Goal: Task Accomplishment & Management: Complete application form

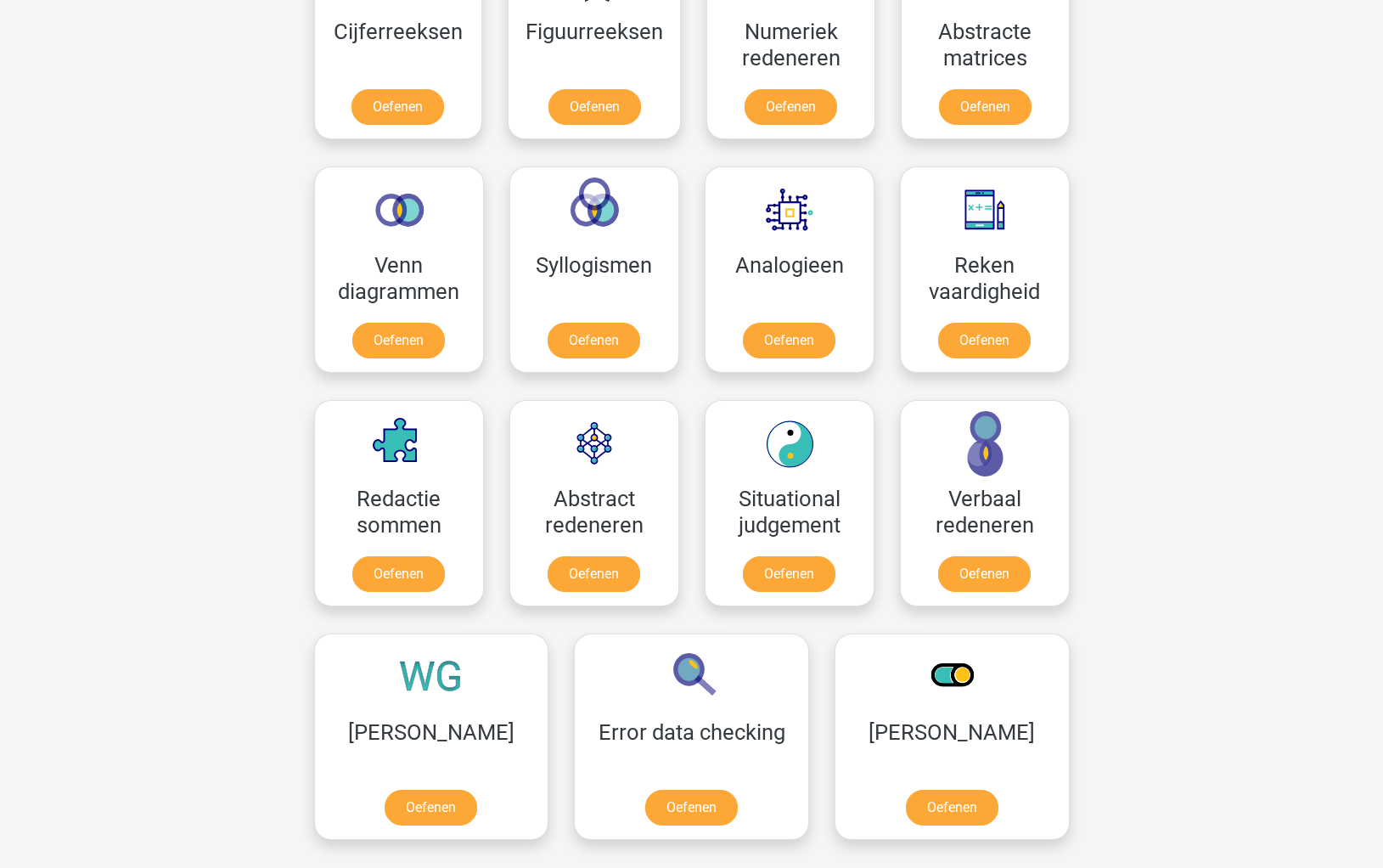
scroll to position [867, 0]
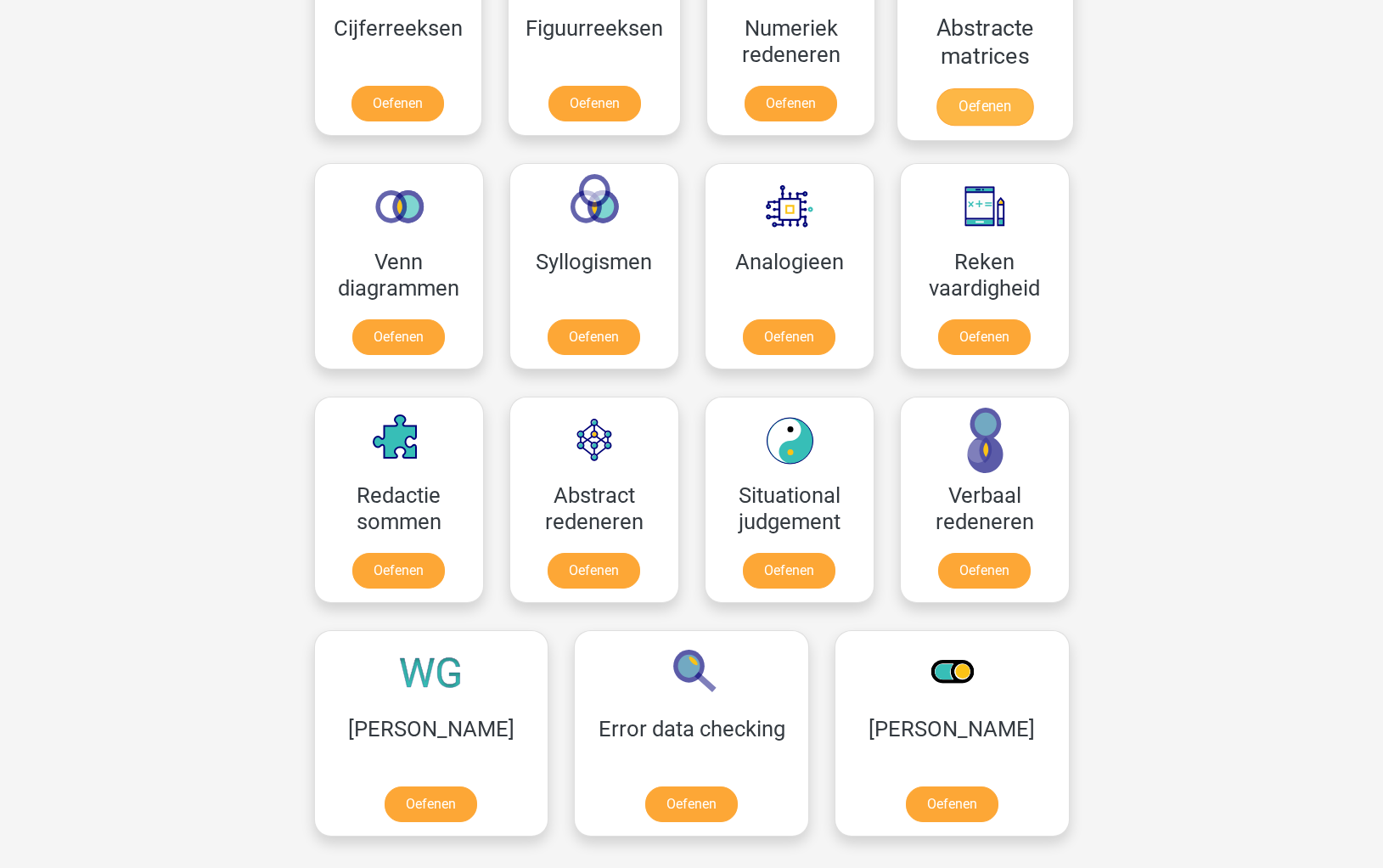
click at [990, 111] on link "Oefenen" at bounding box center [984, 107] width 97 height 38
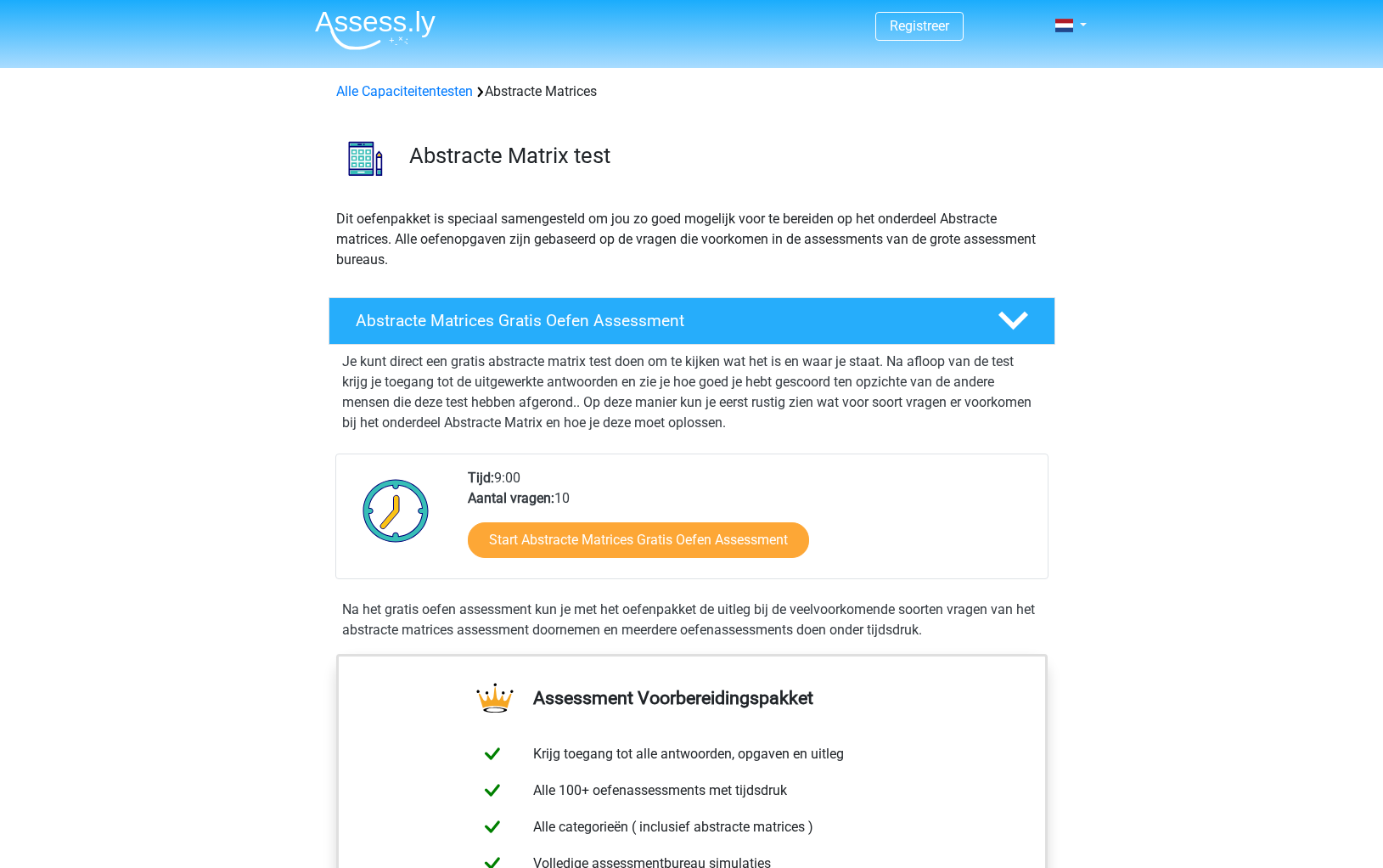
scroll to position [9, 0]
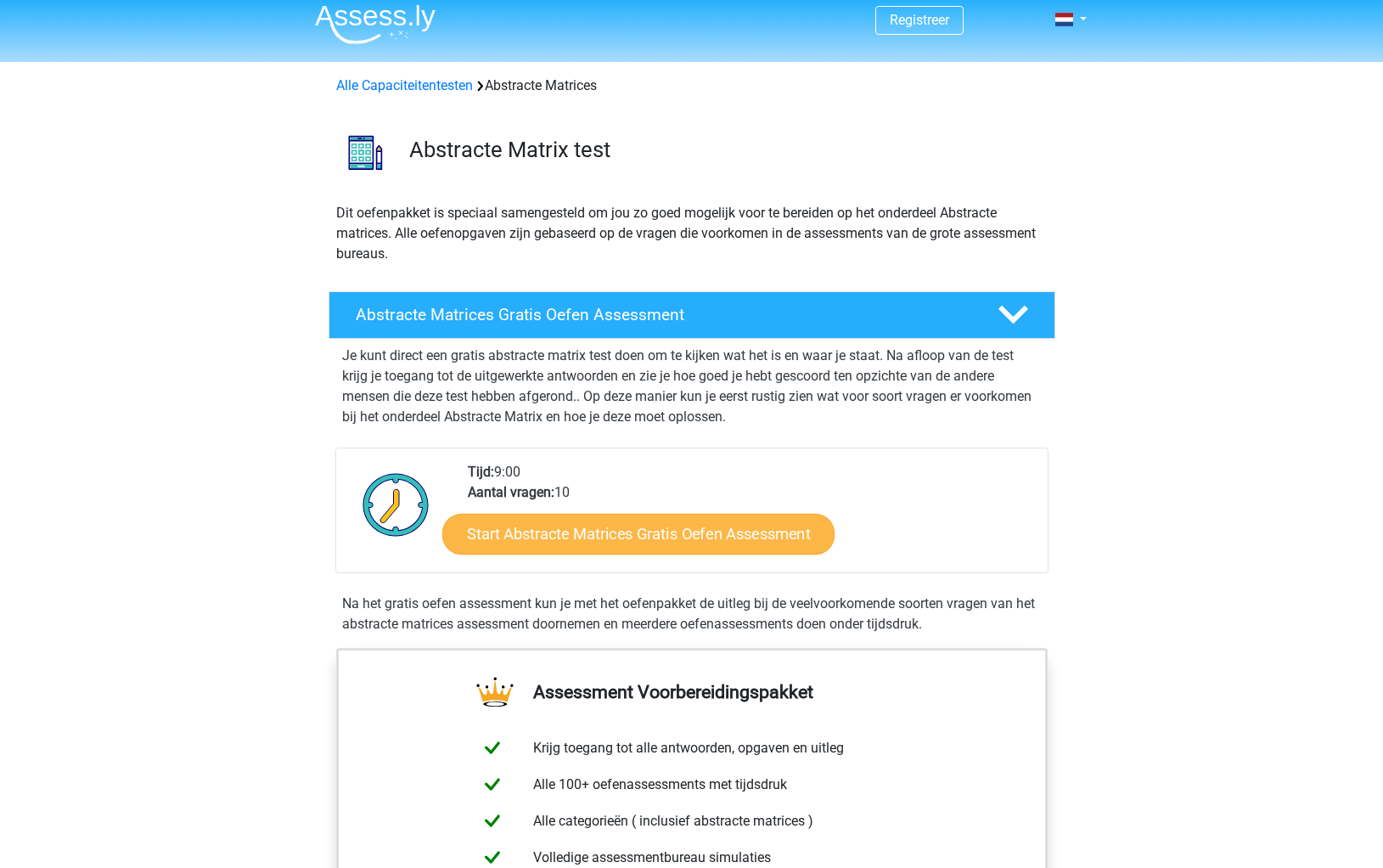
click at [614, 530] on link "Start Abstracte Matrices Gratis Oefen Assessment" at bounding box center [638, 532] width 392 height 41
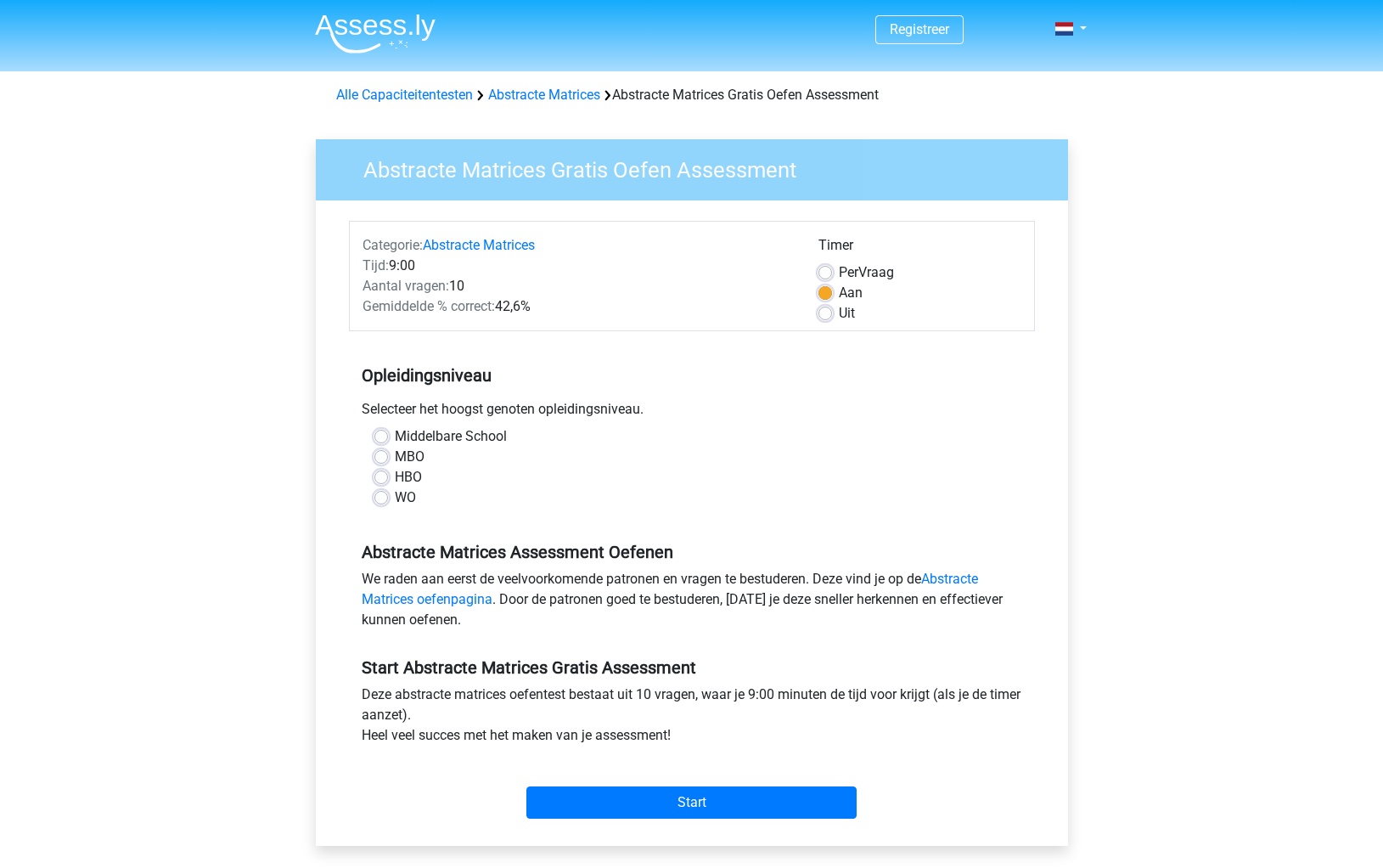
click at [395, 473] on label "HBO" at bounding box center [408, 477] width 27 height 21
click at [381, 473] on input "HBO" at bounding box center [381, 475] width 13 height 17
radio input "true"
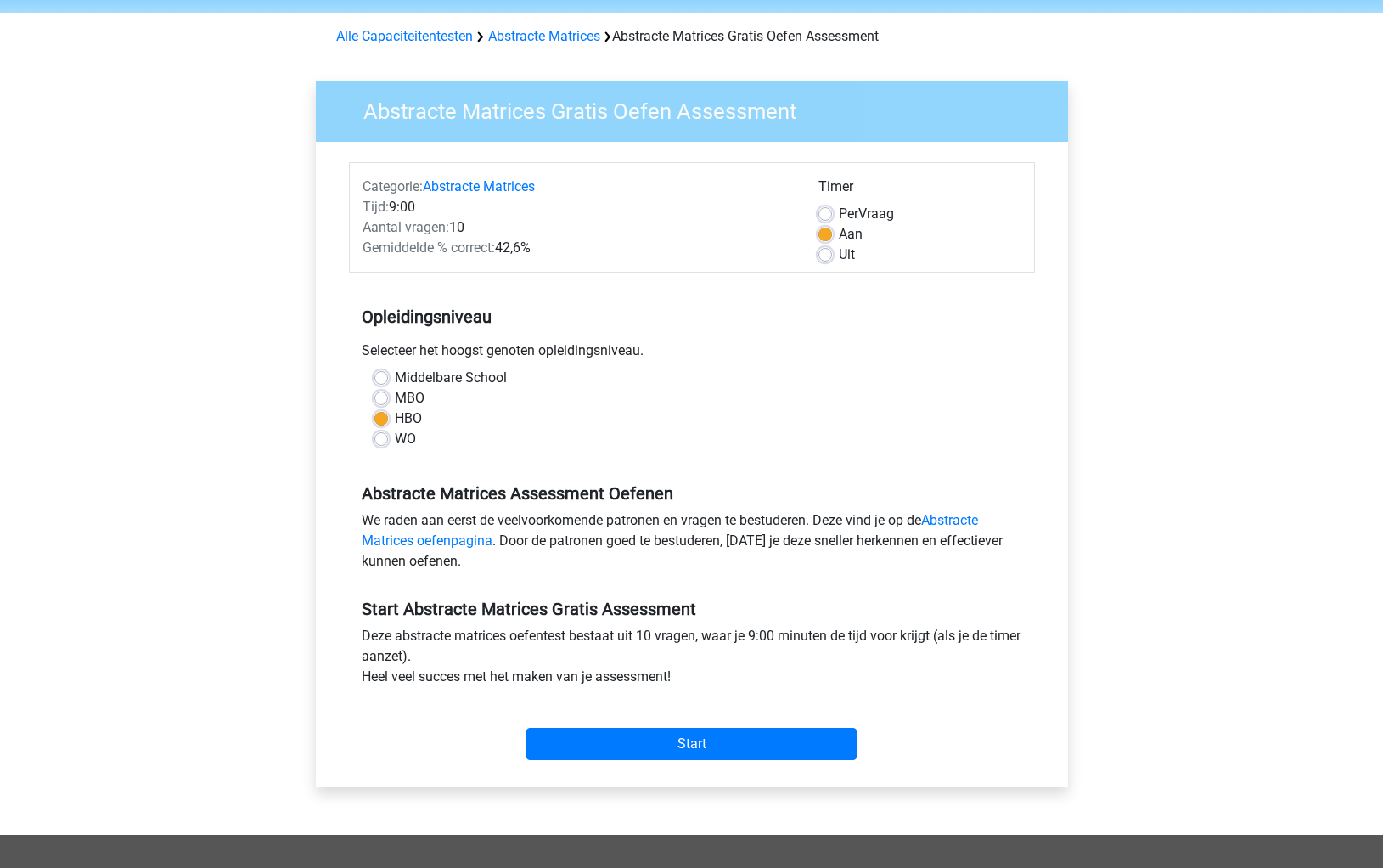
scroll to position [62, 0]
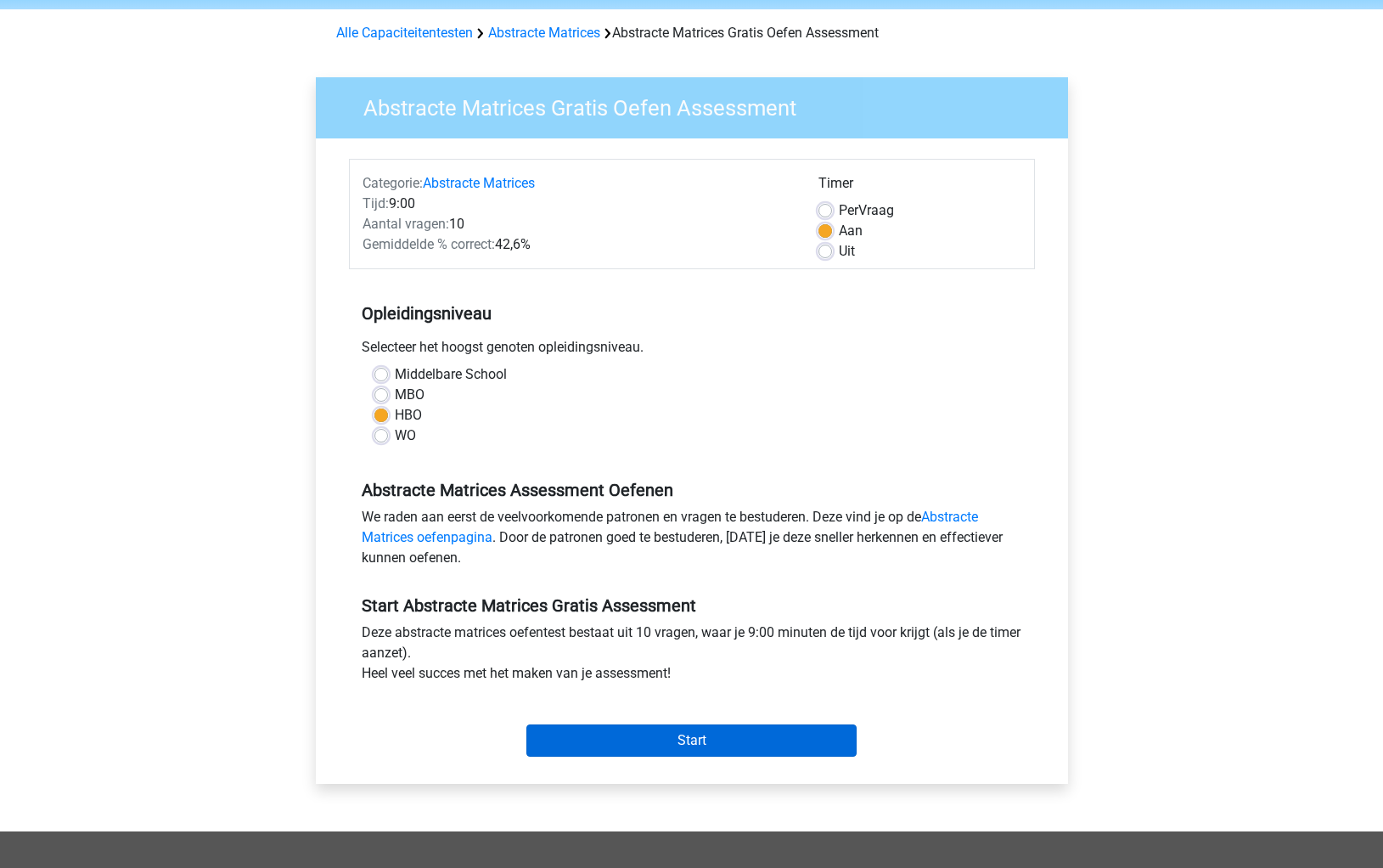
click at [697, 738] on input "Start" at bounding box center [691, 740] width 330 height 32
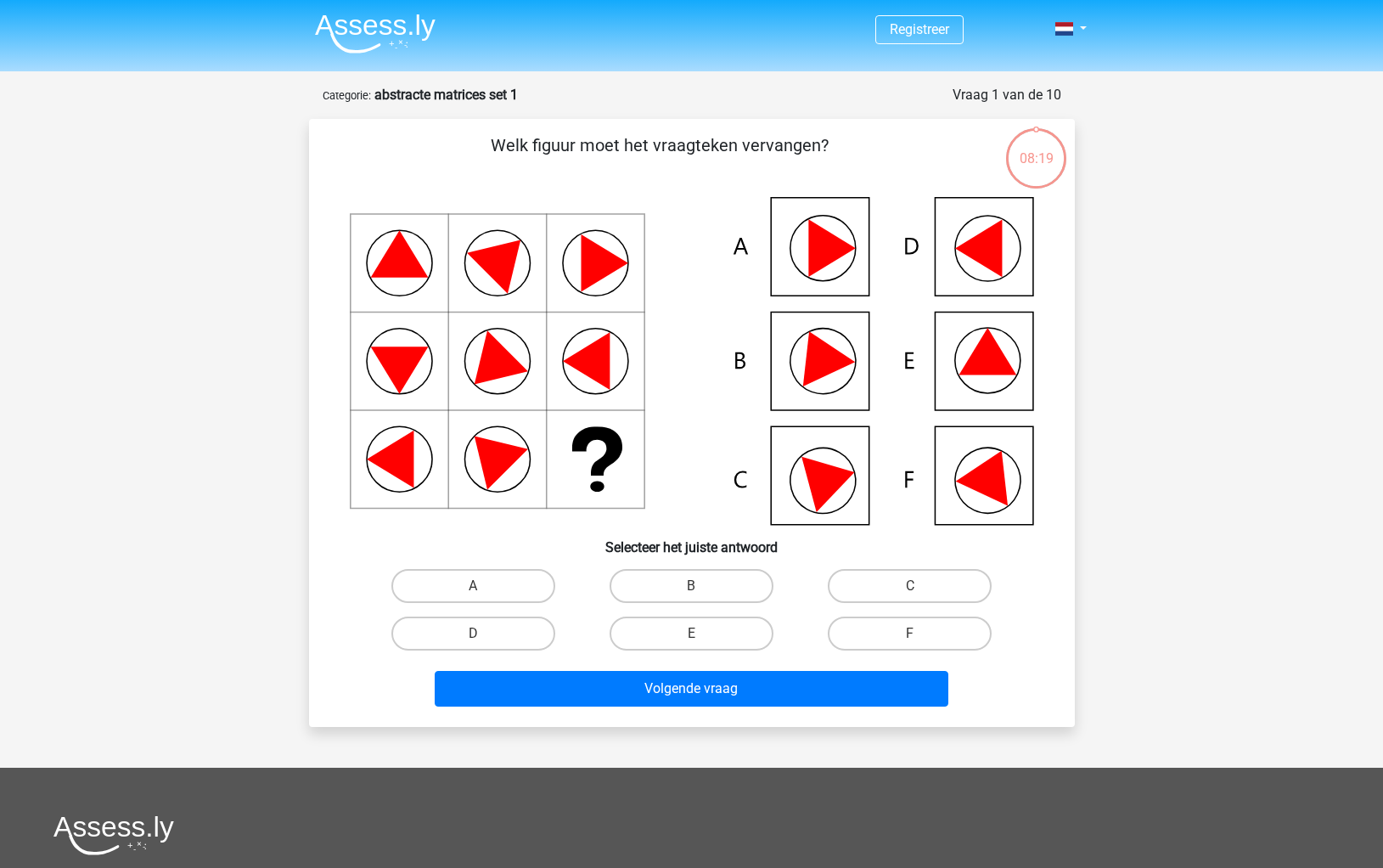
click at [1003, 477] on icon at bounding box center [991, 472] width 73 height 67
click at [943, 628] on label "F" at bounding box center [910, 633] width 164 height 34
click at [921, 633] on input "F" at bounding box center [916, 639] width 11 height 11
radio input "true"
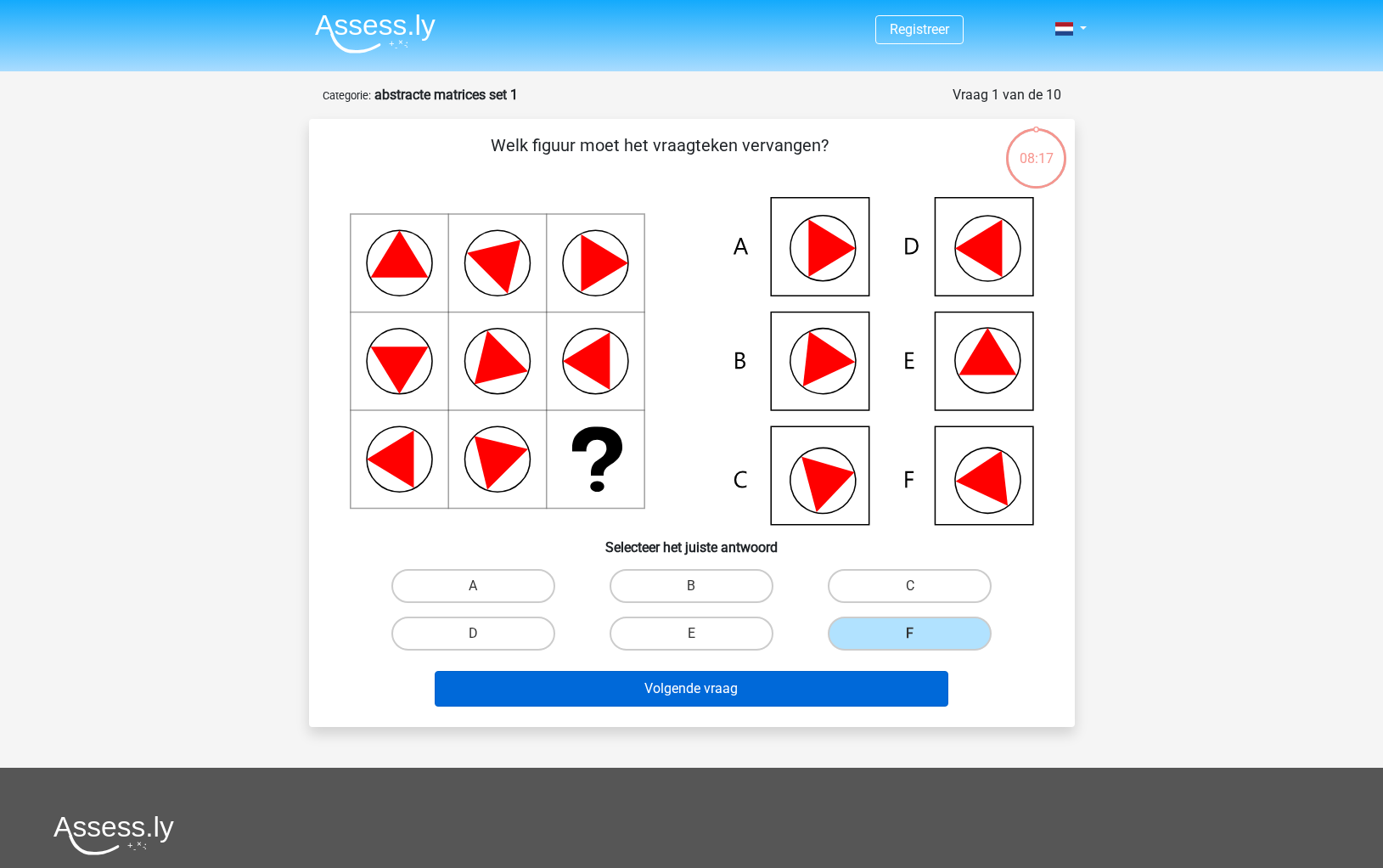
click at [749, 688] on button "Volgende vraag" at bounding box center [691, 689] width 514 height 36
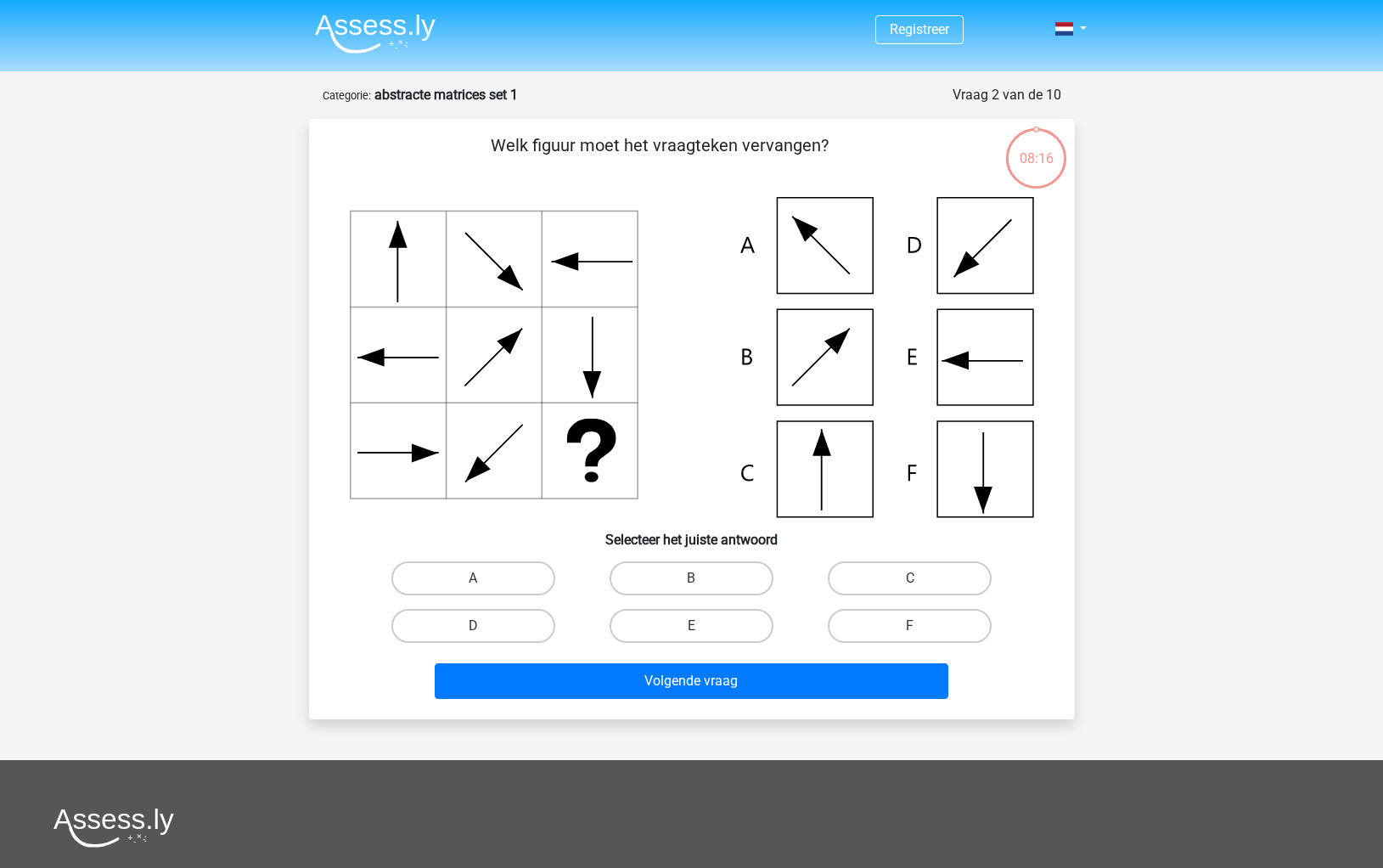
scroll to position [85, 0]
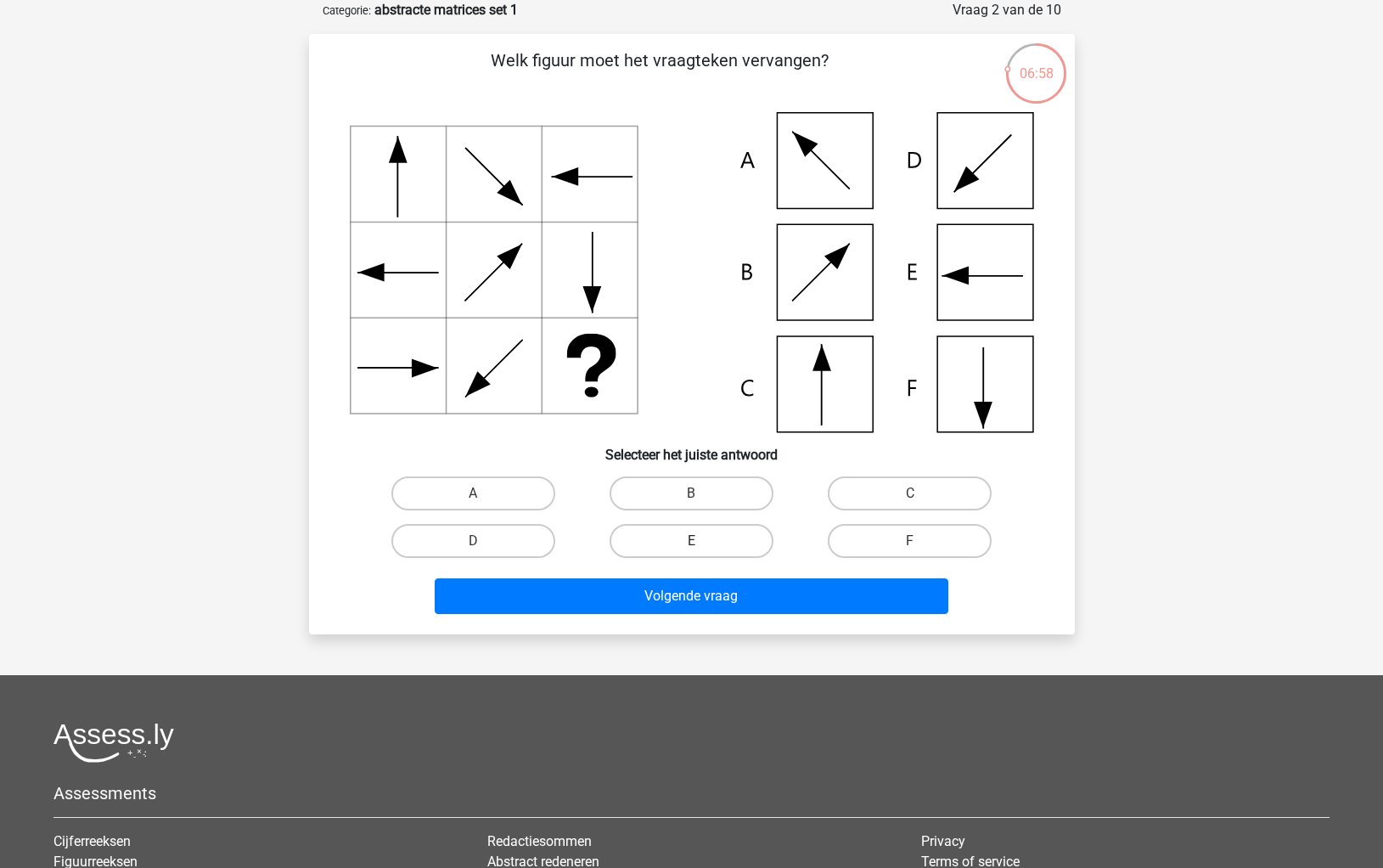
click at [669, 543] on label "E" at bounding box center [692, 541] width 164 height 34
click at [691, 543] on input "E" at bounding box center [697, 547] width 11 height 11
radio input "true"
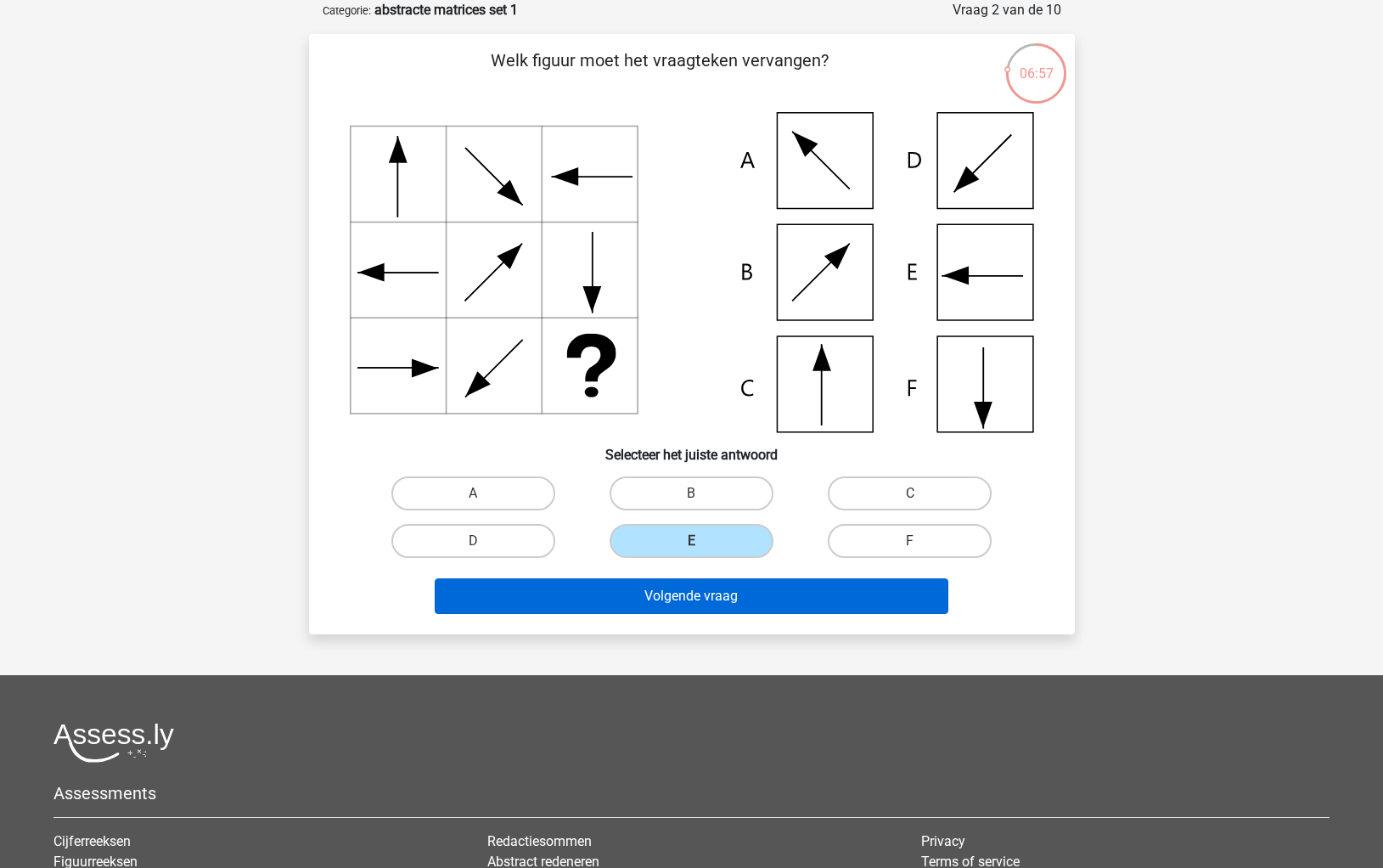
click at [710, 602] on button "Volgende vraag" at bounding box center [691, 596] width 514 height 36
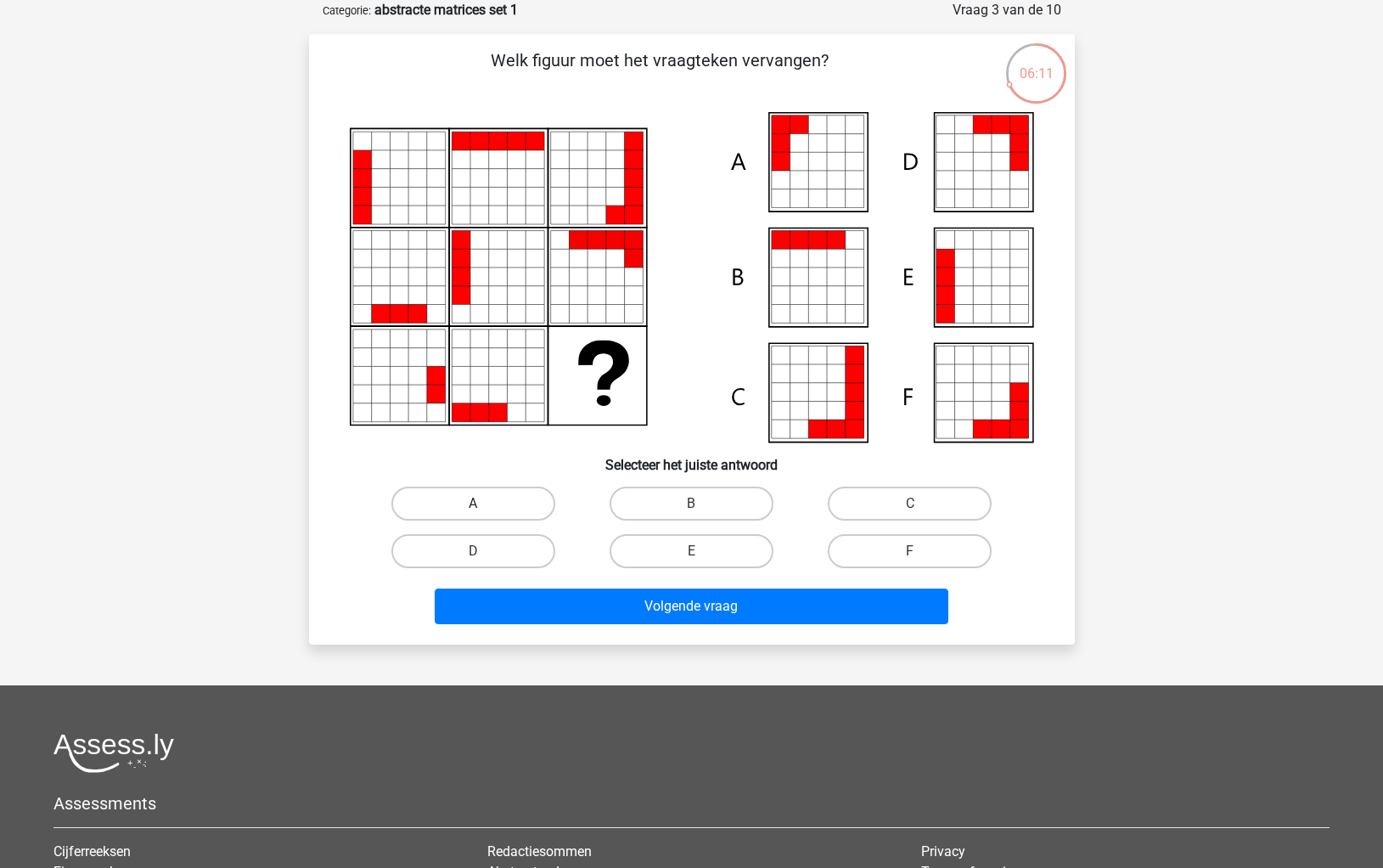
click at [476, 500] on label "A" at bounding box center [473, 503] width 164 height 34
click at [476, 503] on input "A" at bounding box center [479, 509] width 11 height 11
radio input "true"
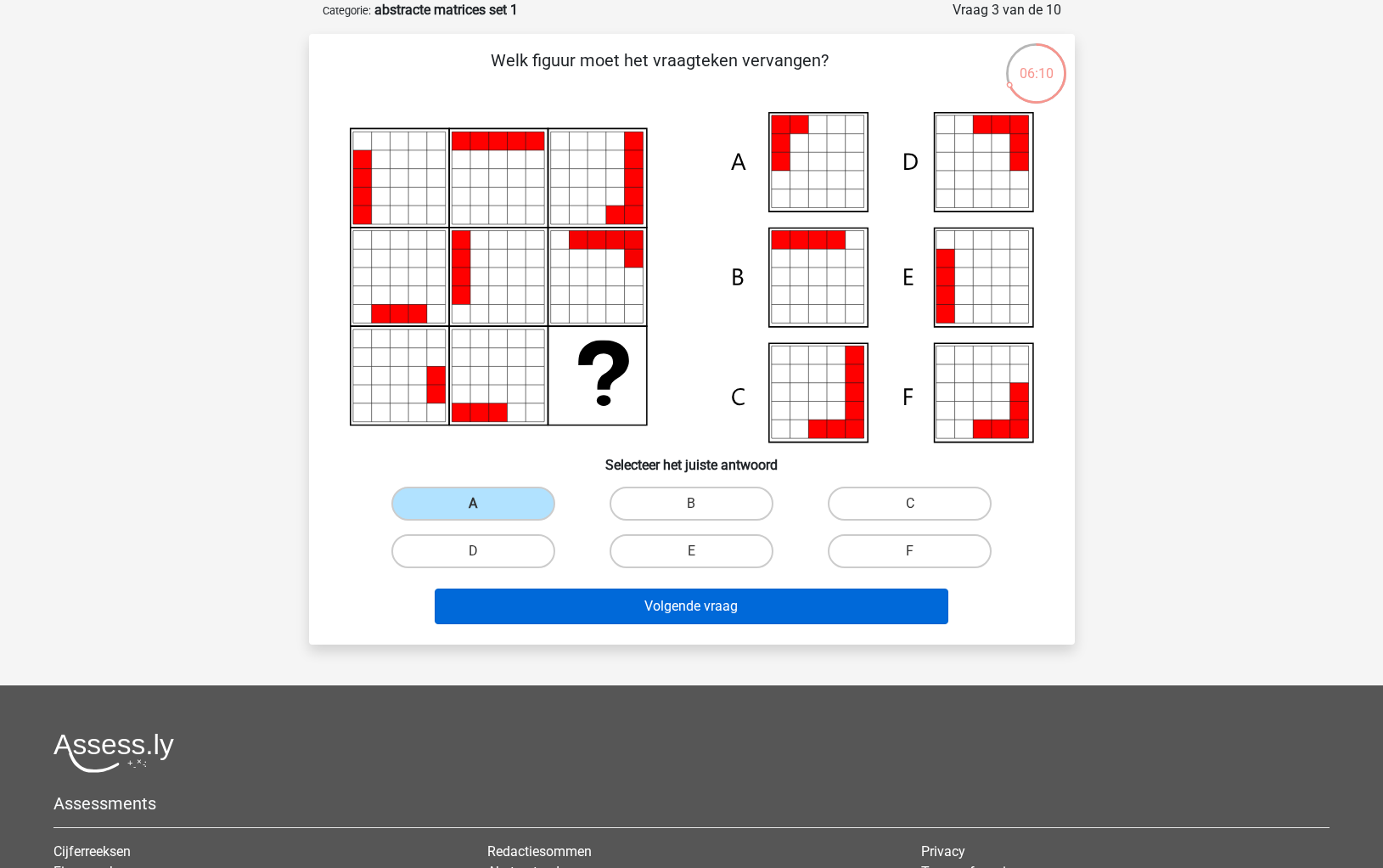
click at [664, 602] on button "Volgende vraag" at bounding box center [691, 606] width 514 height 36
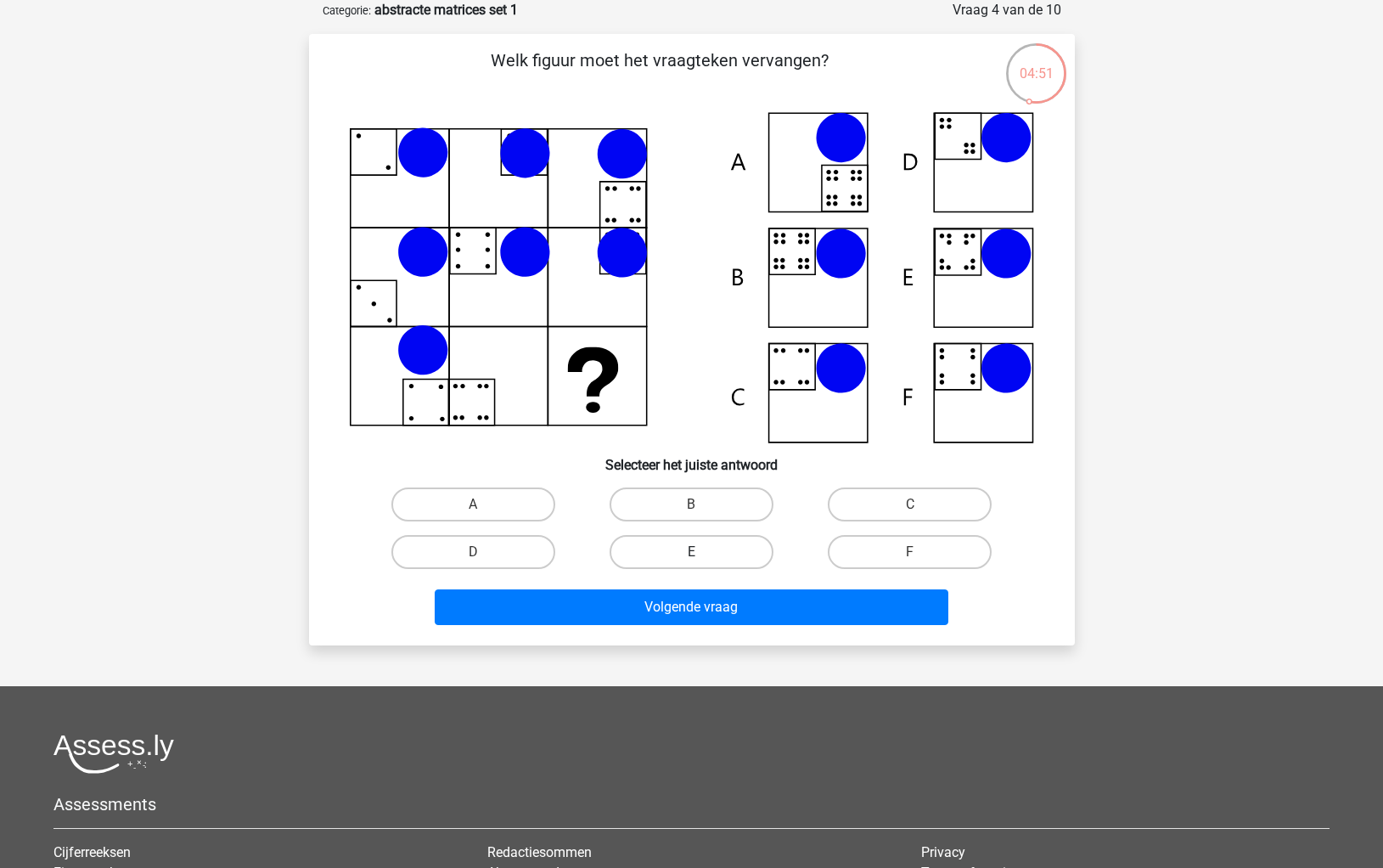
click at [727, 551] on label "E" at bounding box center [692, 551] width 164 height 34
click at [702, 551] on input "E" at bounding box center [697, 557] width 11 height 11
radio input "true"
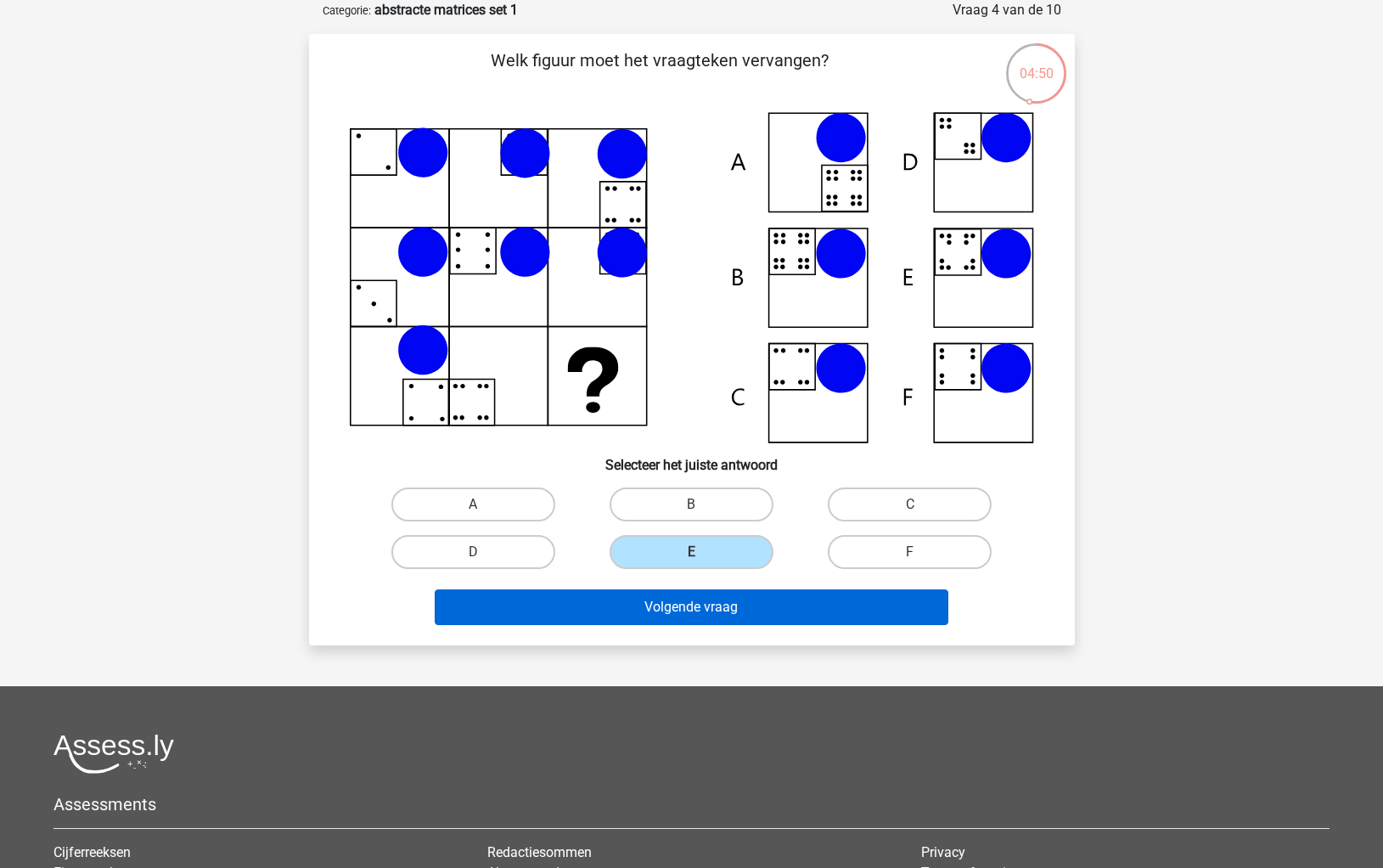
click at [711, 607] on button "Volgende vraag" at bounding box center [691, 607] width 514 height 36
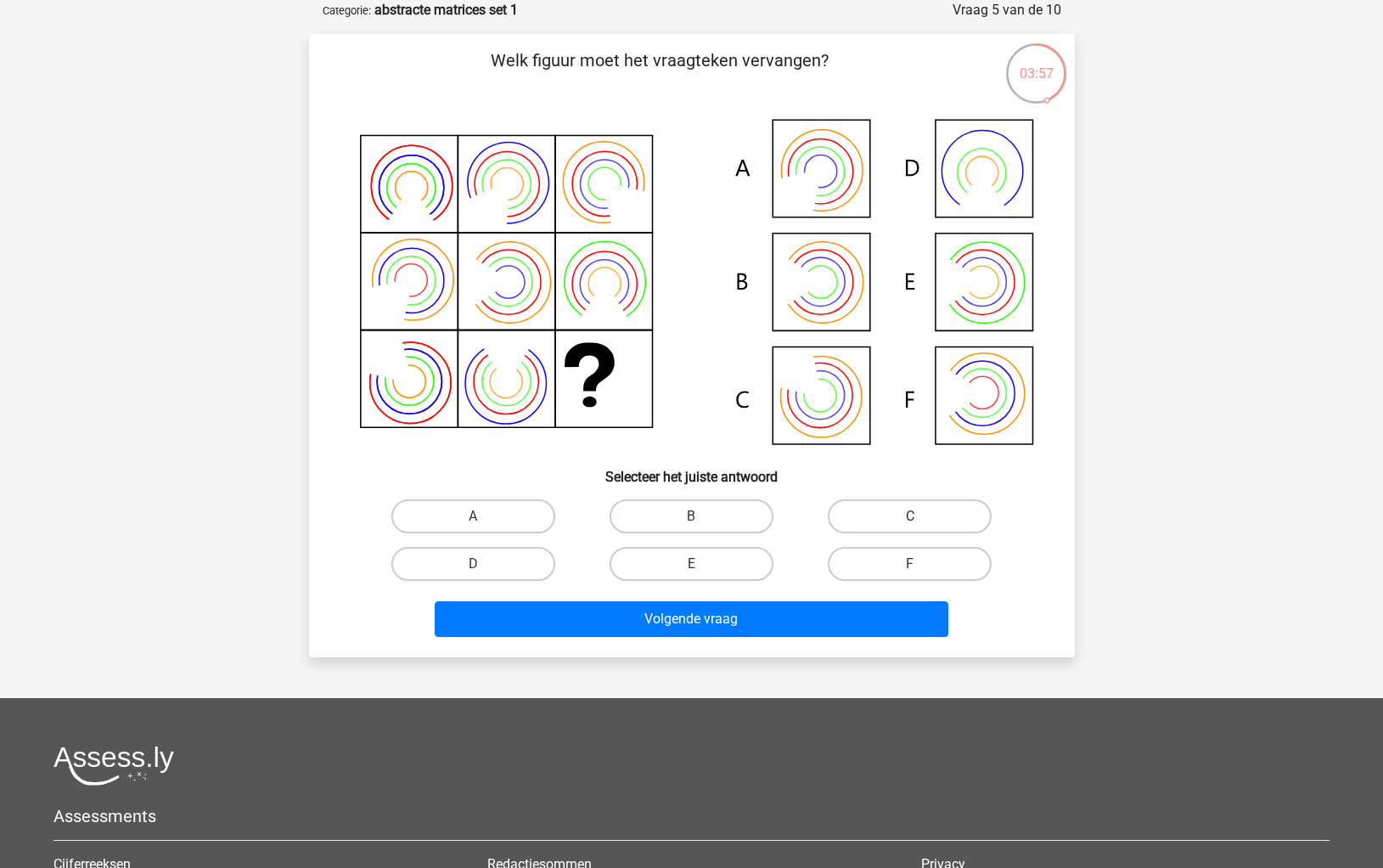
click at [865, 513] on label "C" at bounding box center [910, 516] width 164 height 34
click at [911, 516] on input "C" at bounding box center [916, 522] width 11 height 11
radio input "true"
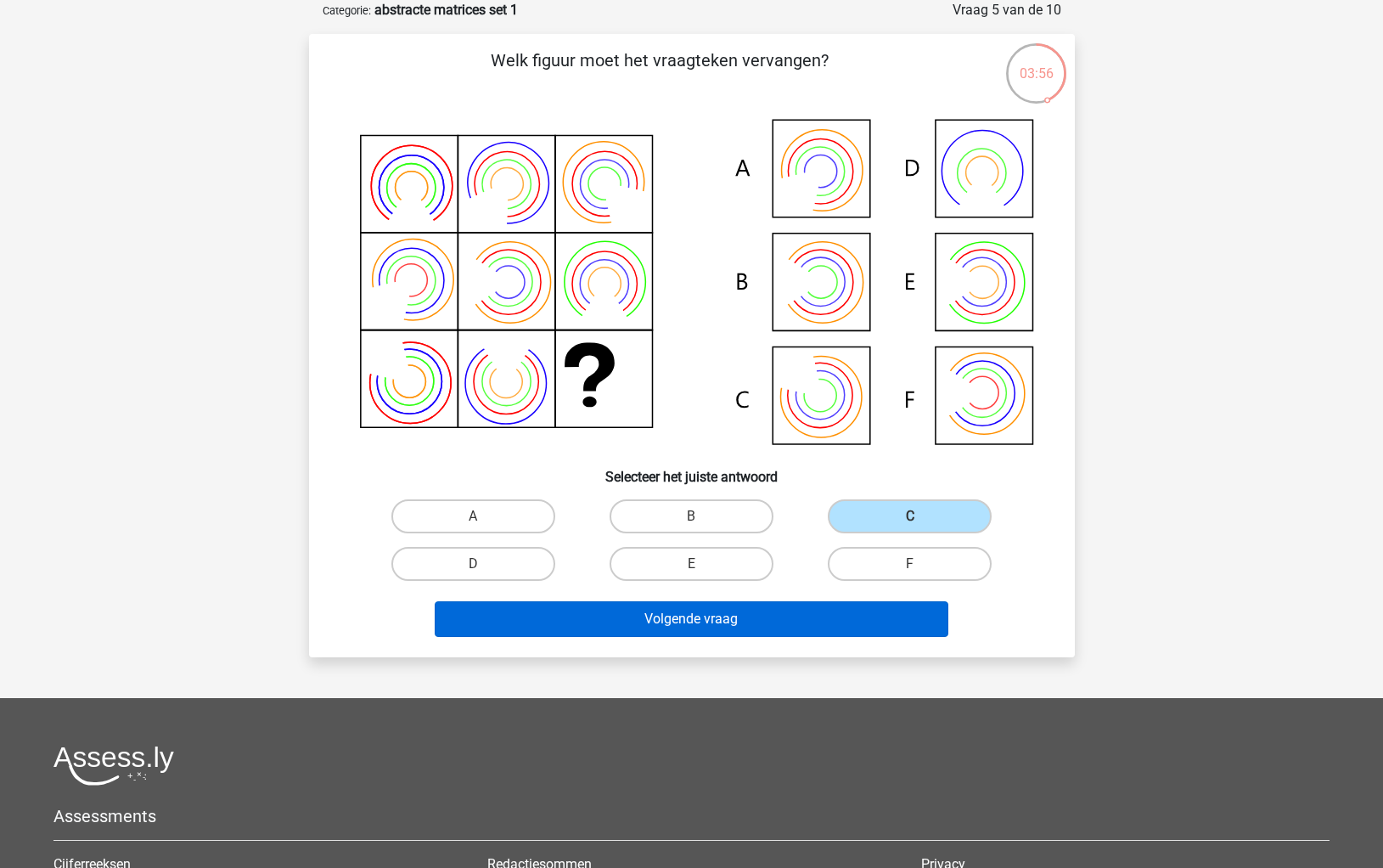
click at [834, 620] on button "Volgende vraag" at bounding box center [691, 619] width 514 height 36
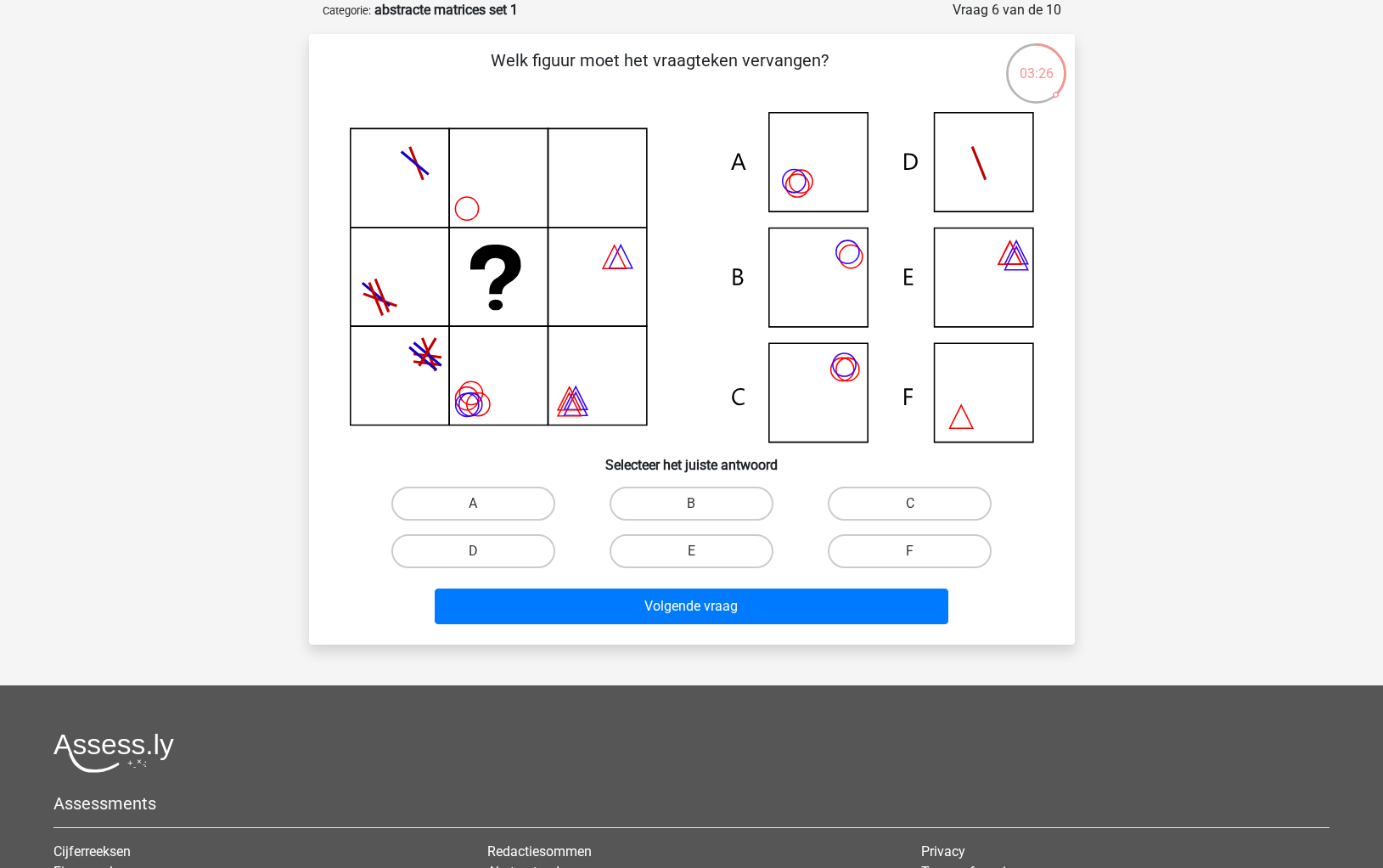
click at [792, 161] on icon at bounding box center [692, 277] width 684 height 330
click at [513, 500] on label "A" at bounding box center [473, 503] width 164 height 34
click at [484, 503] on input "A" at bounding box center [479, 509] width 11 height 11
radio input "true"
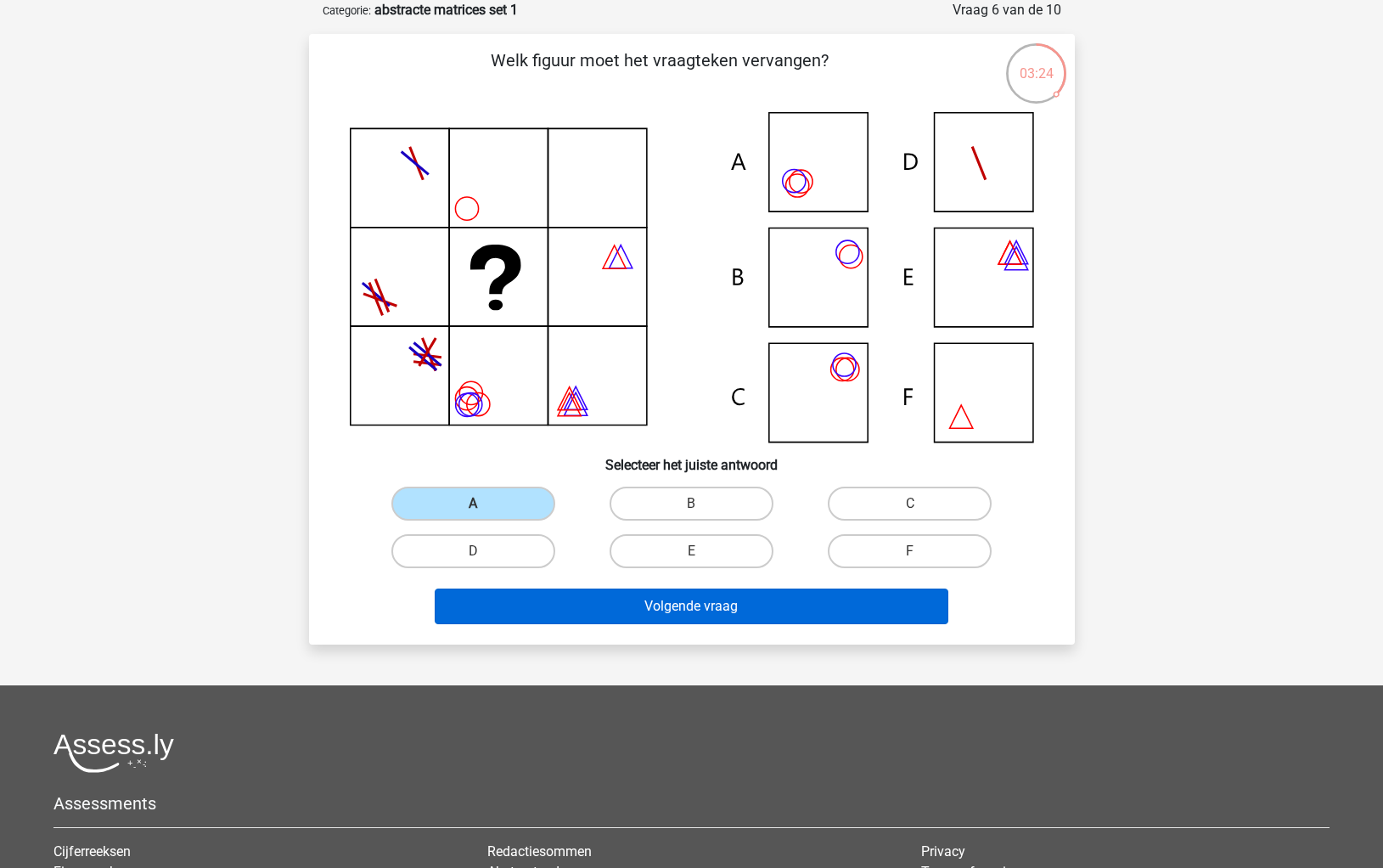
click at [630, 612] on button "Volgende vraag" at bounding box center [691, 606] width 514 height 36
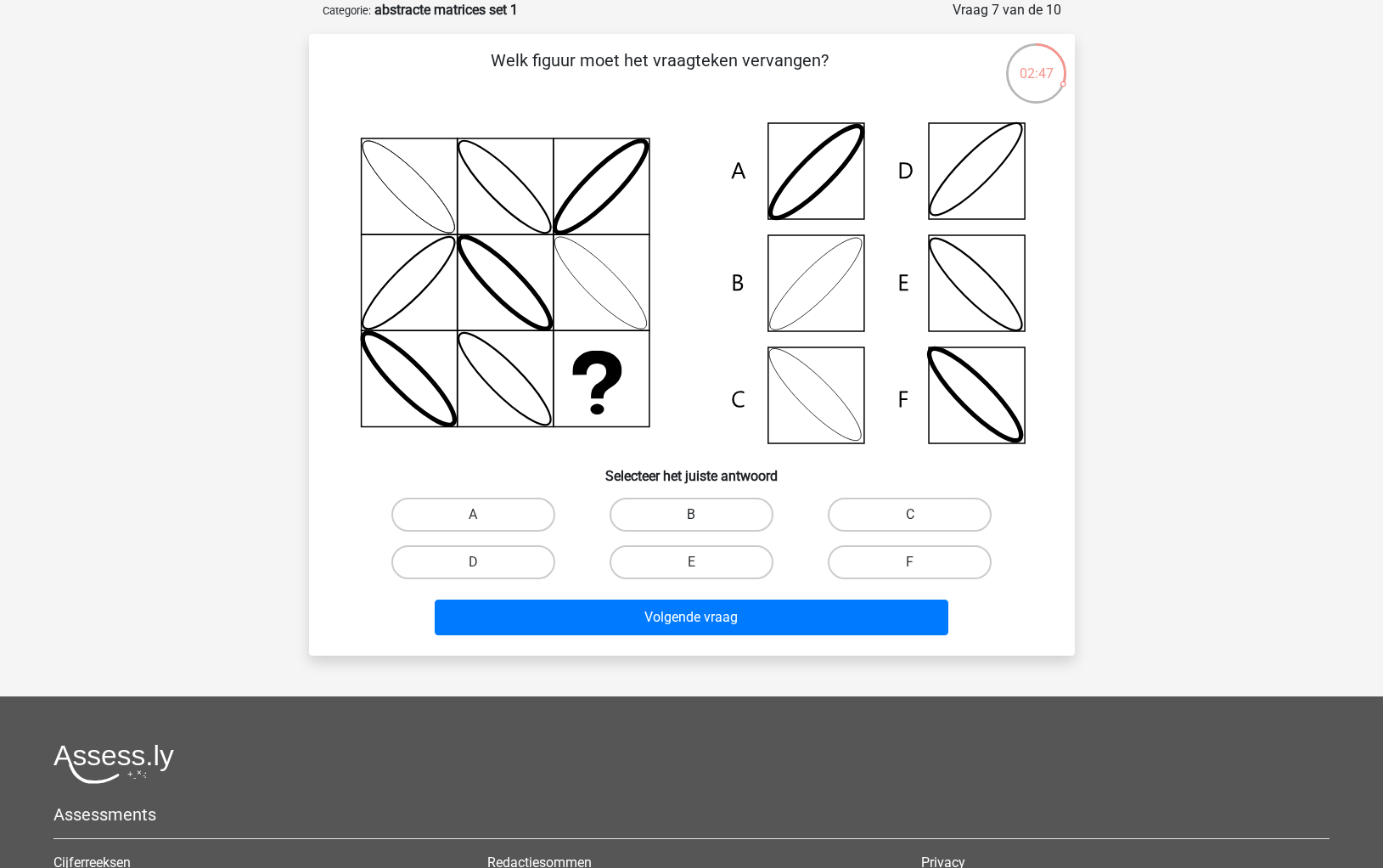
click at [678, 503] on label "B" at bounding box center [692, 515] width 164 height 34
click at [691, 515] on input "B" at bounding box center [697, 520] width 11 height 11
radio input "true"
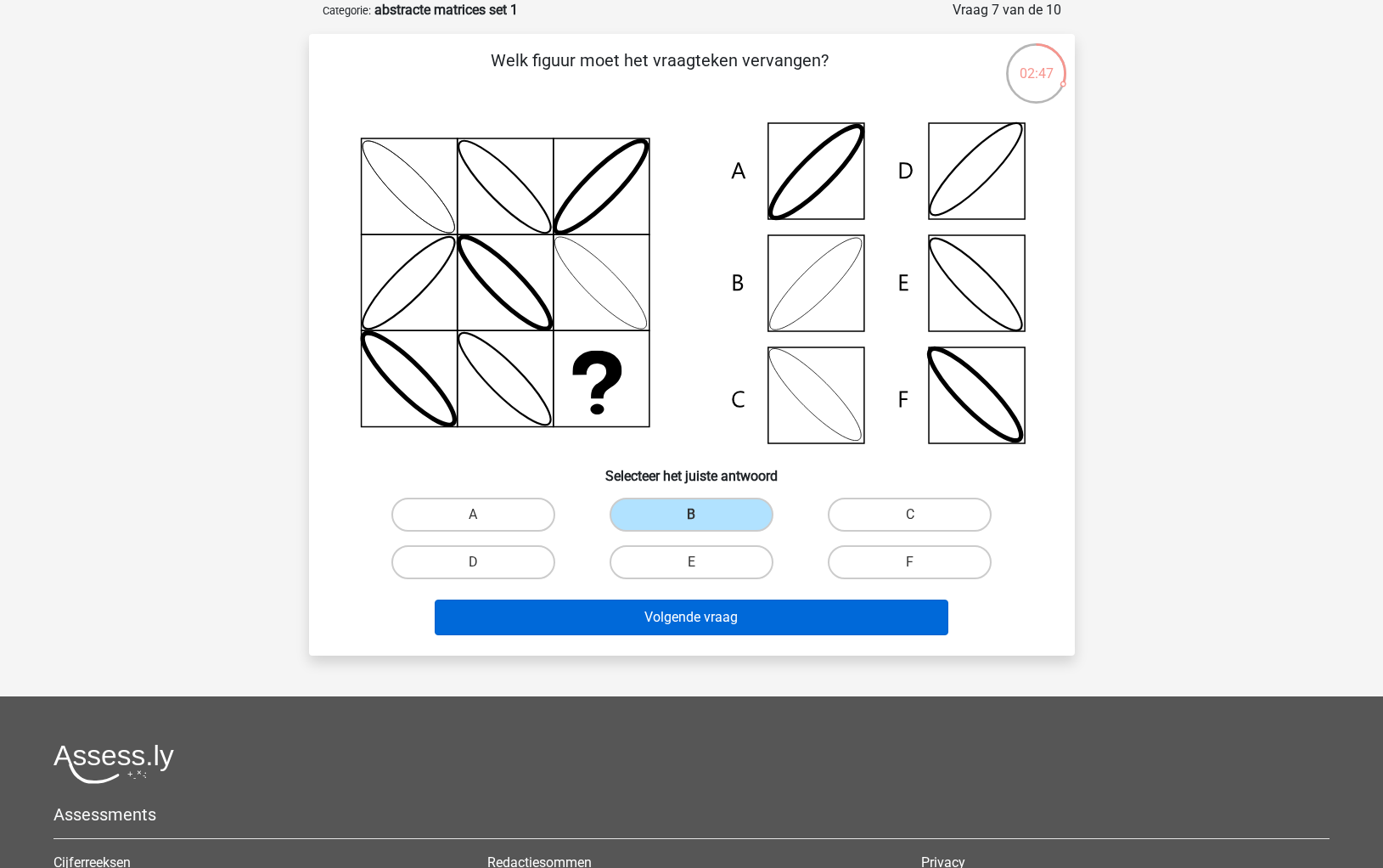
click at [696, 612] on button "Volgende vraag" at bounding box center [691, 617] width 514 height 36
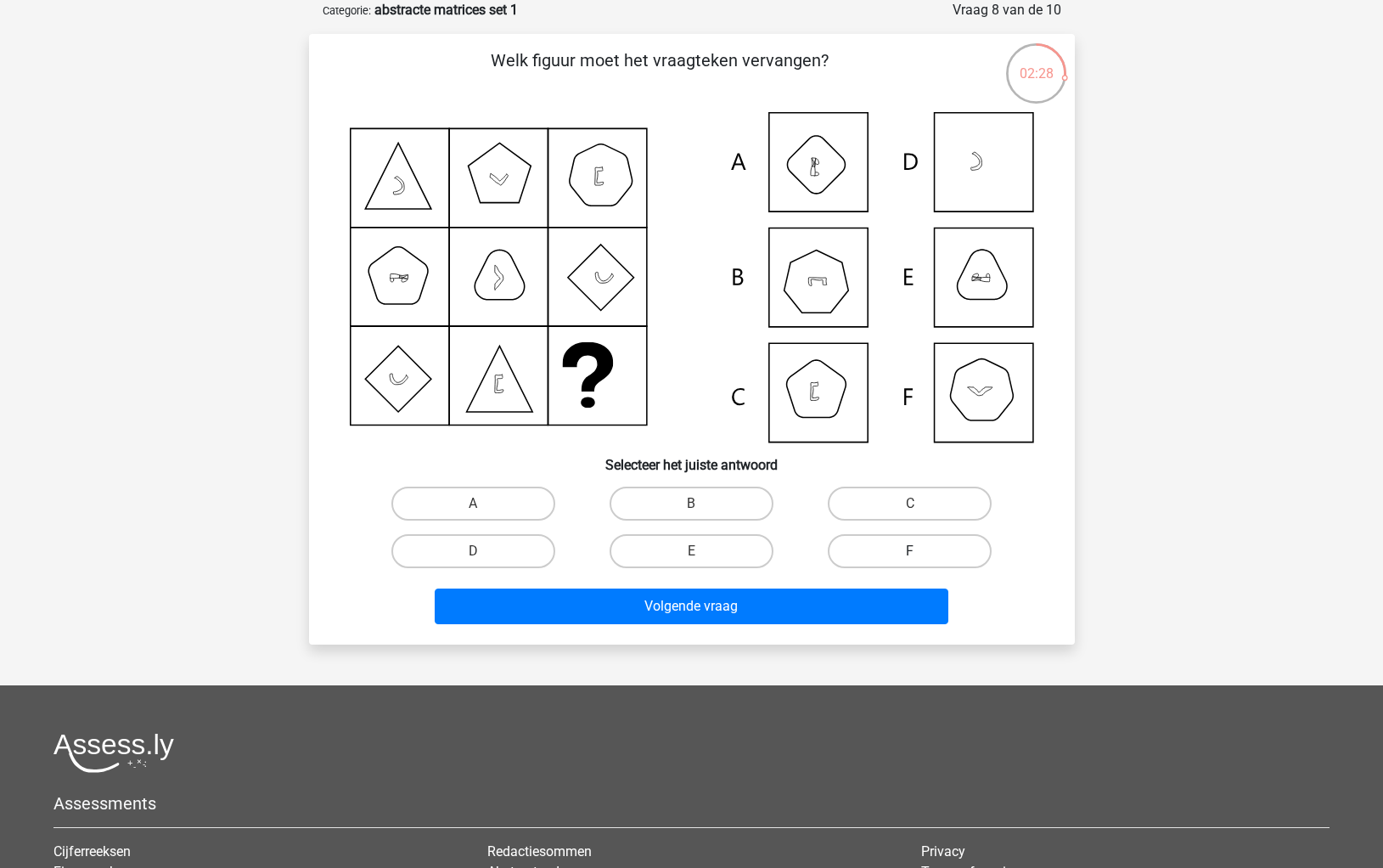
click at [945, 551] on label "F" at bounding box center [910, 551] width 164 height 34
click at [921, 551] on input "F" at bounding box center [916, 557] width 11 height 11
radio input "true"
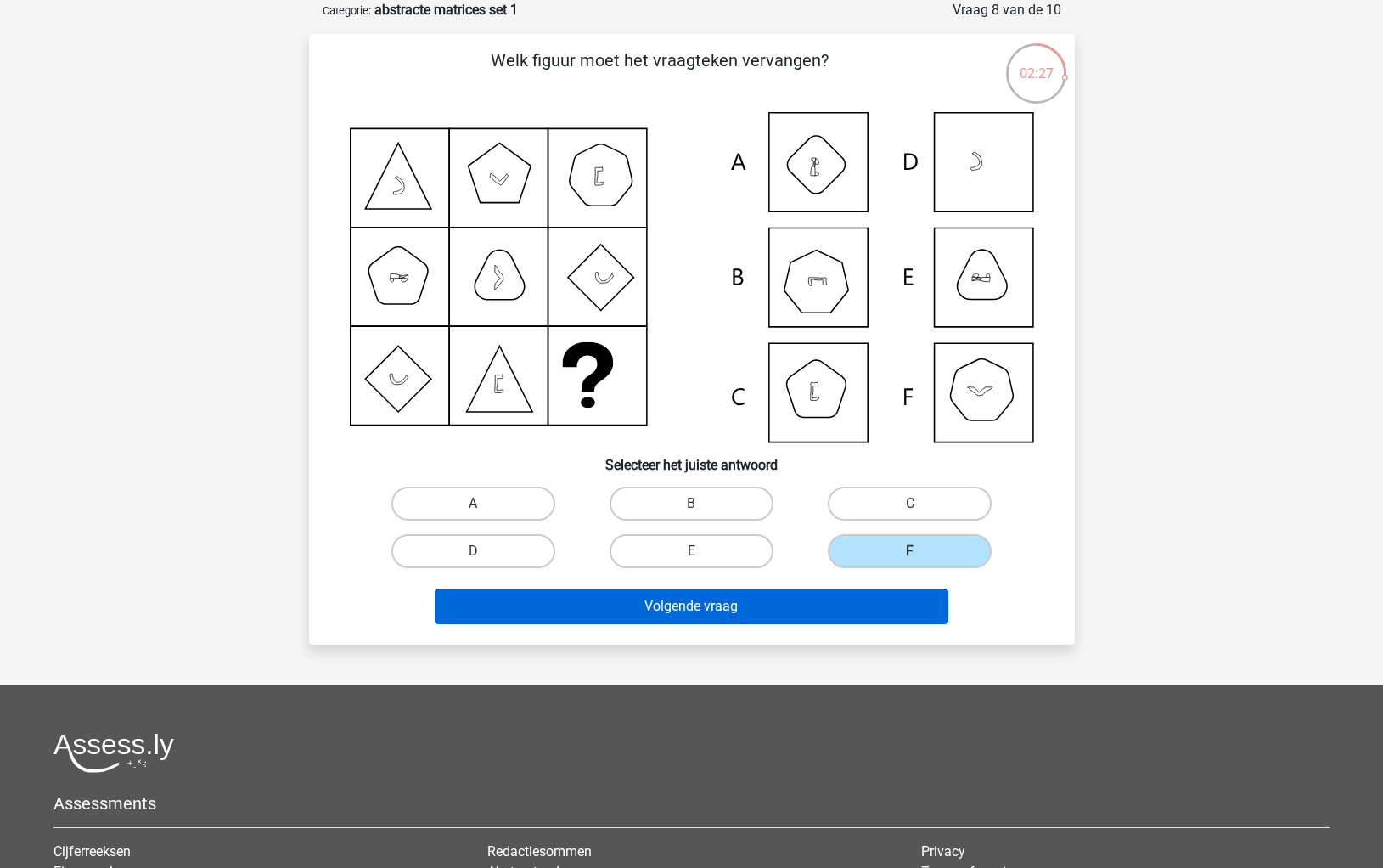
click at [667, 601] on button "Volgende vraag" at bounding box center [691, 606] width 514 height 36
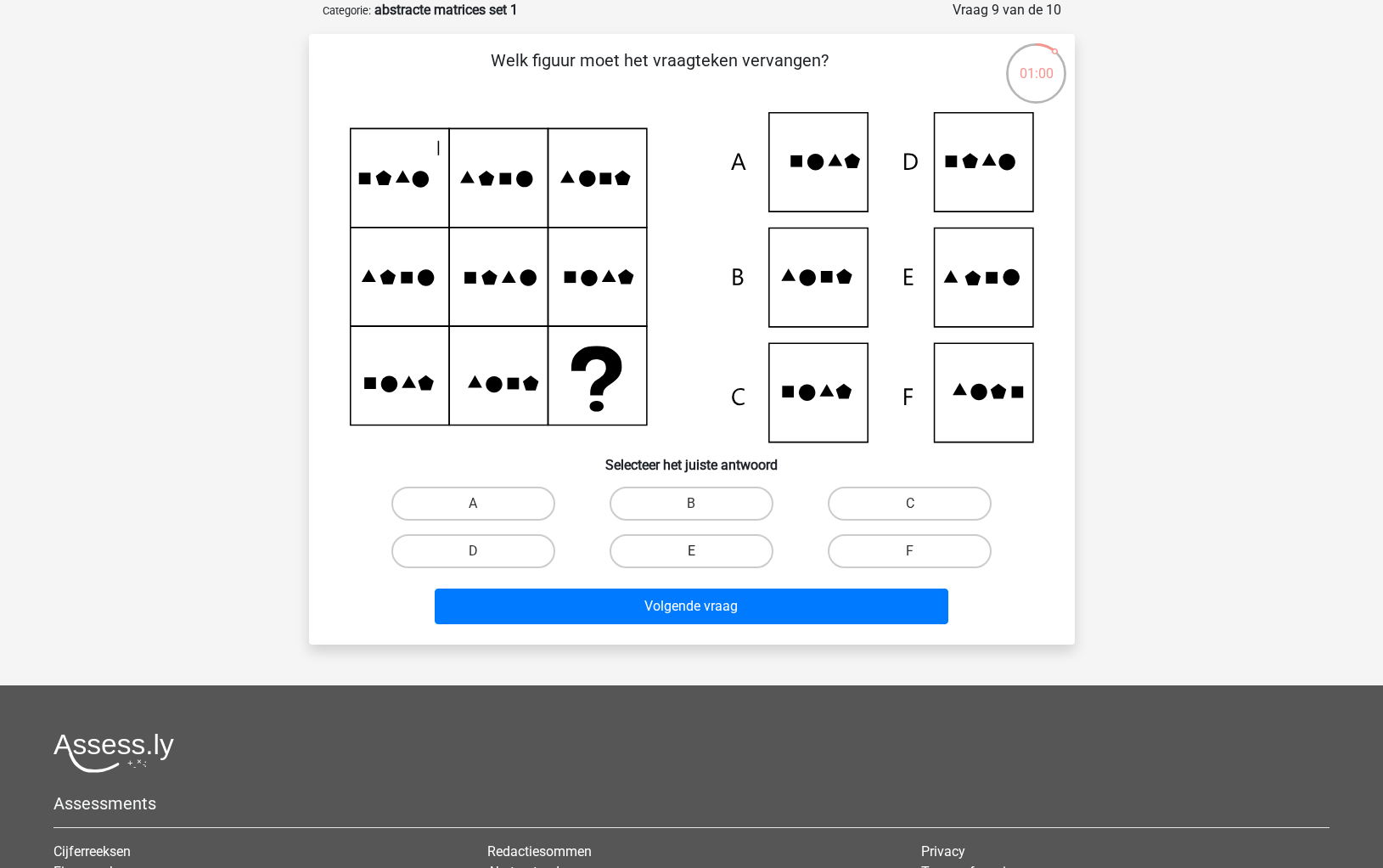
click at [742, 540] on label "E" at bounding box center [692, 551] width 164 height 34
click at [702, 551] on input "E" at bounding box center [697, 557] width 11 height 11
radio input "true"
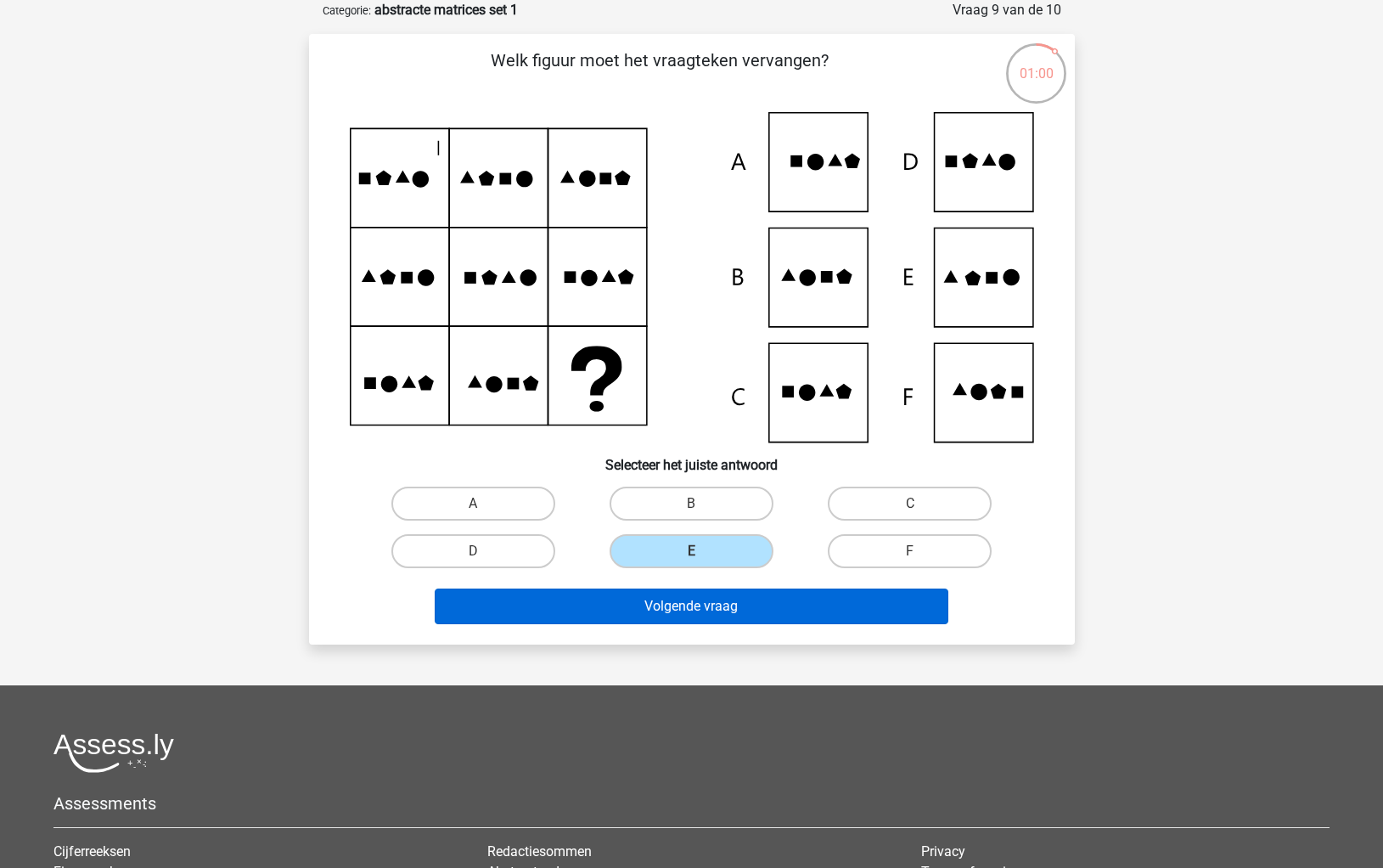
click at [744, 599] on button "Volgende vraag" at bounding box center [691, 606] width 514 height 36
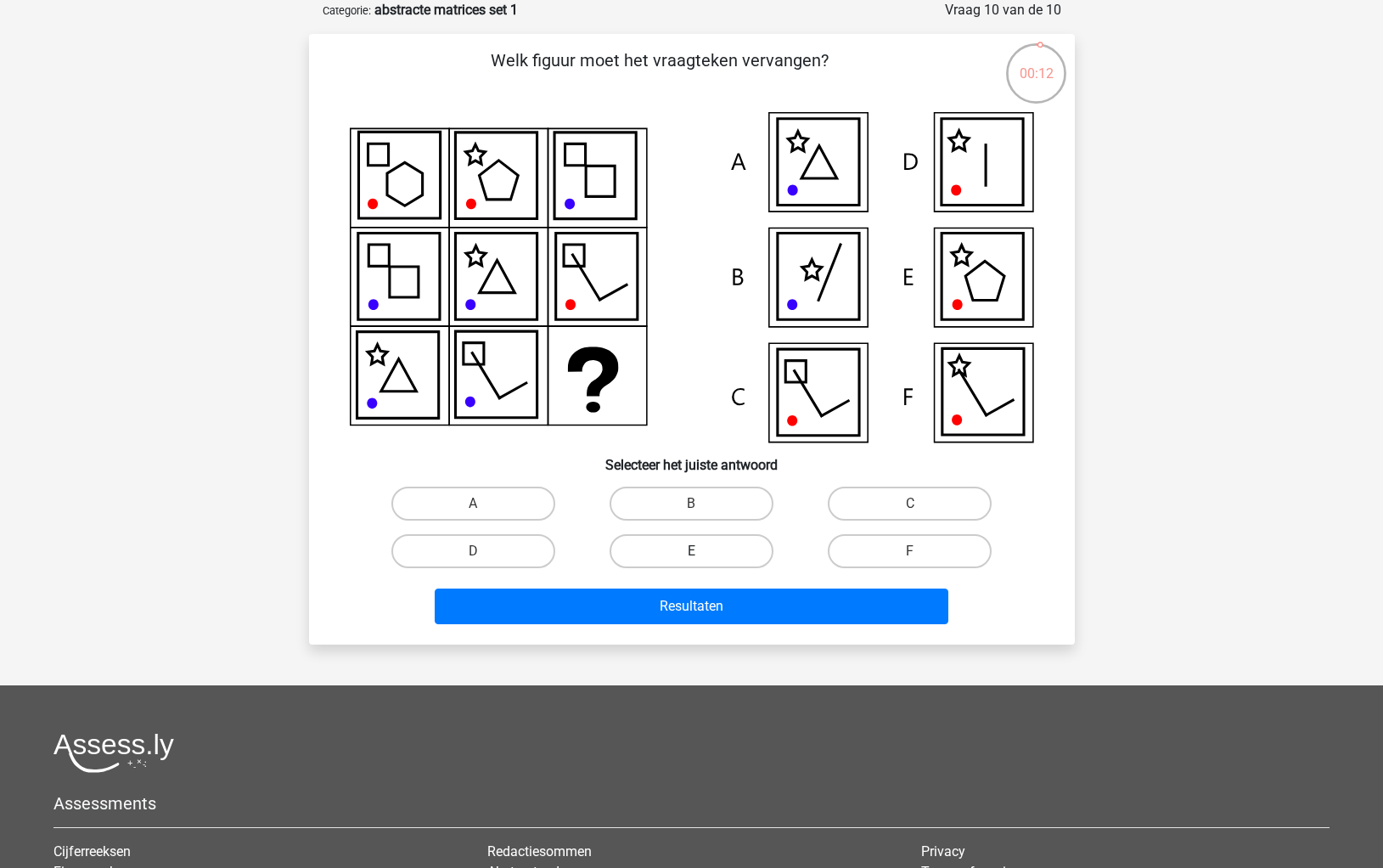
click at [671, 544] on label "E" at bounding box center [692, 551] width 164 height 34
click at [691, 551] on input "E" at bounding box center [697, 557] width 11 height 11
radio input "true"
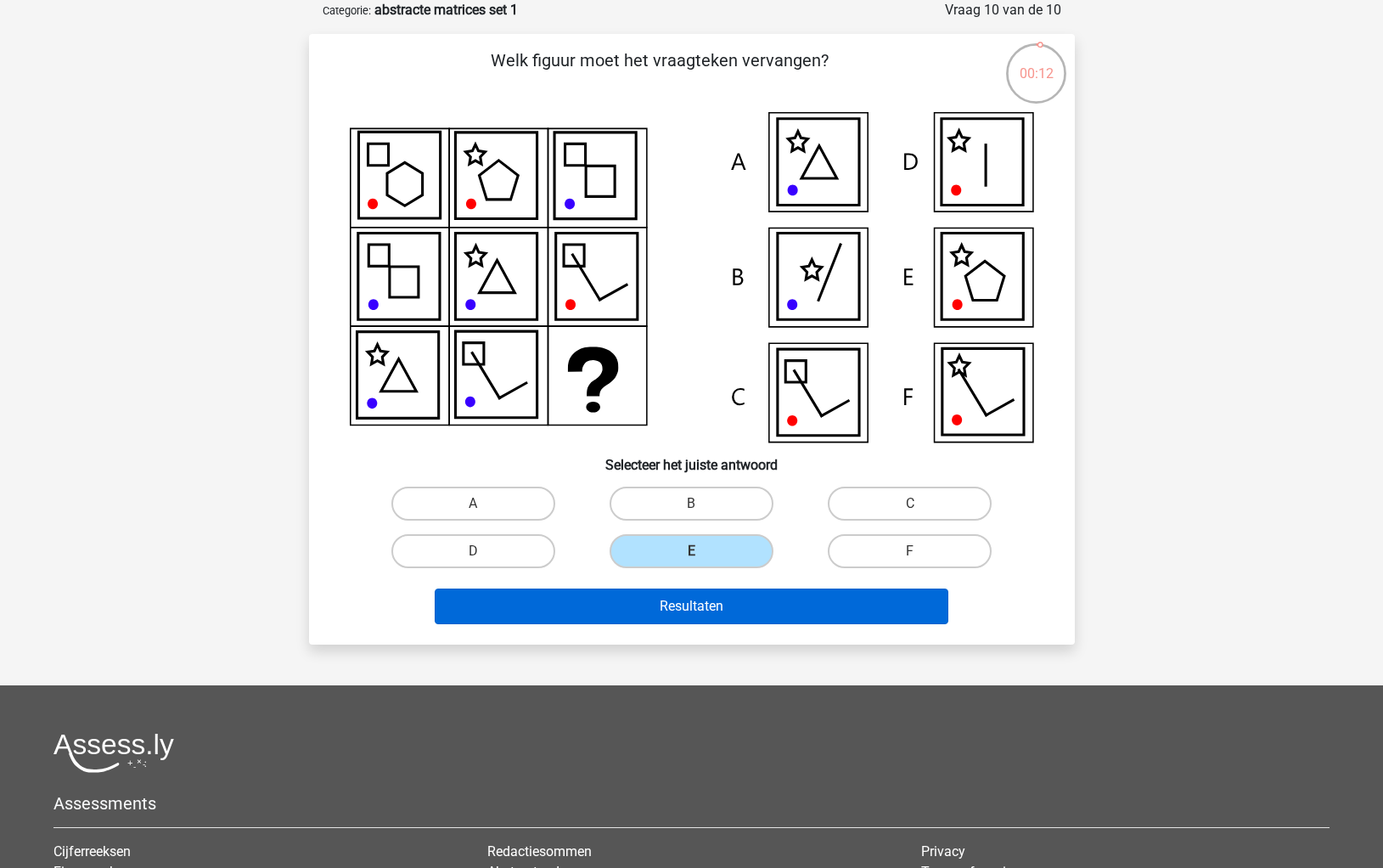
click at [653, 611] on button "Resultaten" at bounding box center [691, 606] width 514 height 36
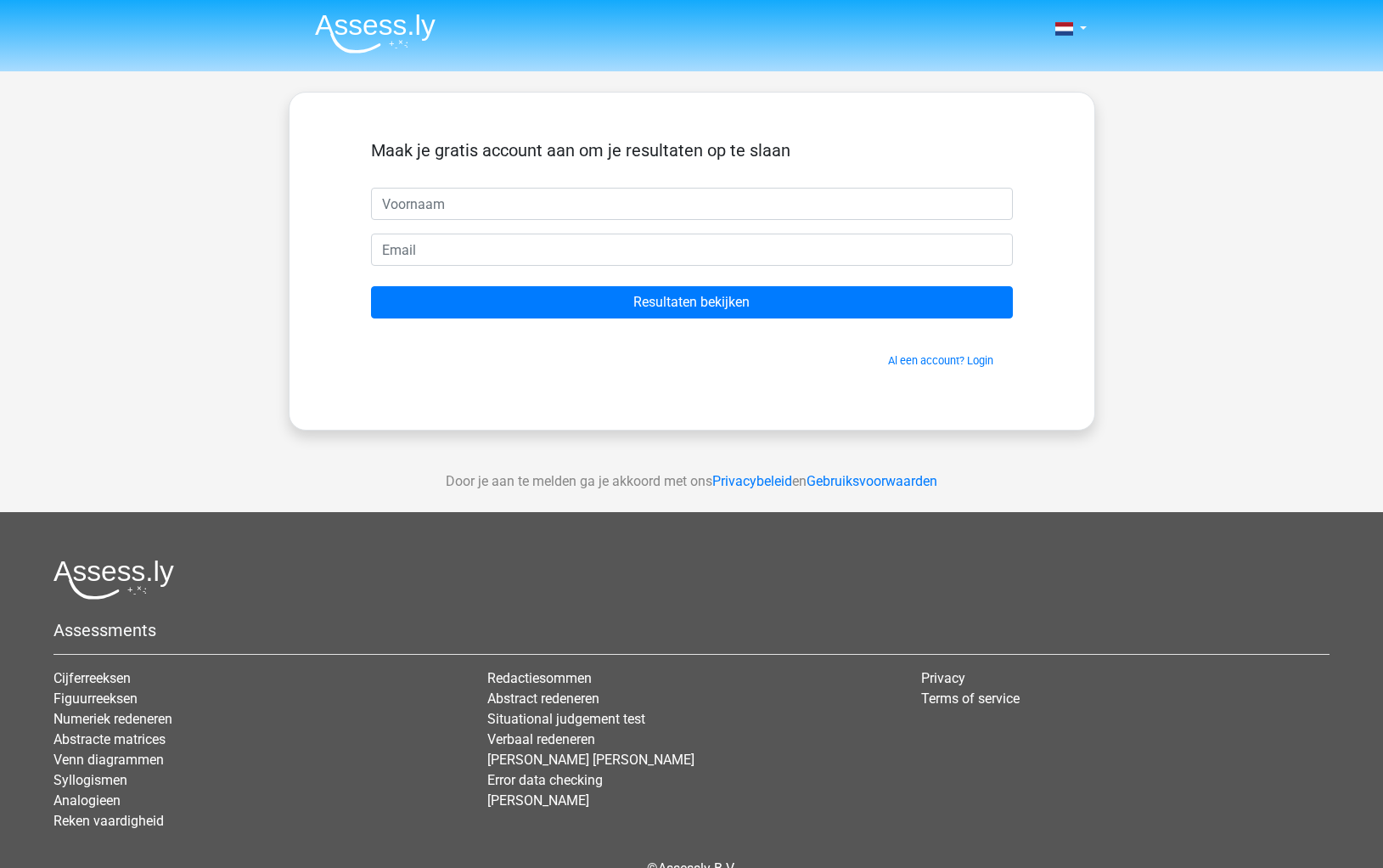
click at [1003, 204] on input "text" at bounding box center [692, 204] width 642 height 32
click at [999, 204] on input "text" at bounding box center [692, 204] width 642 height 32
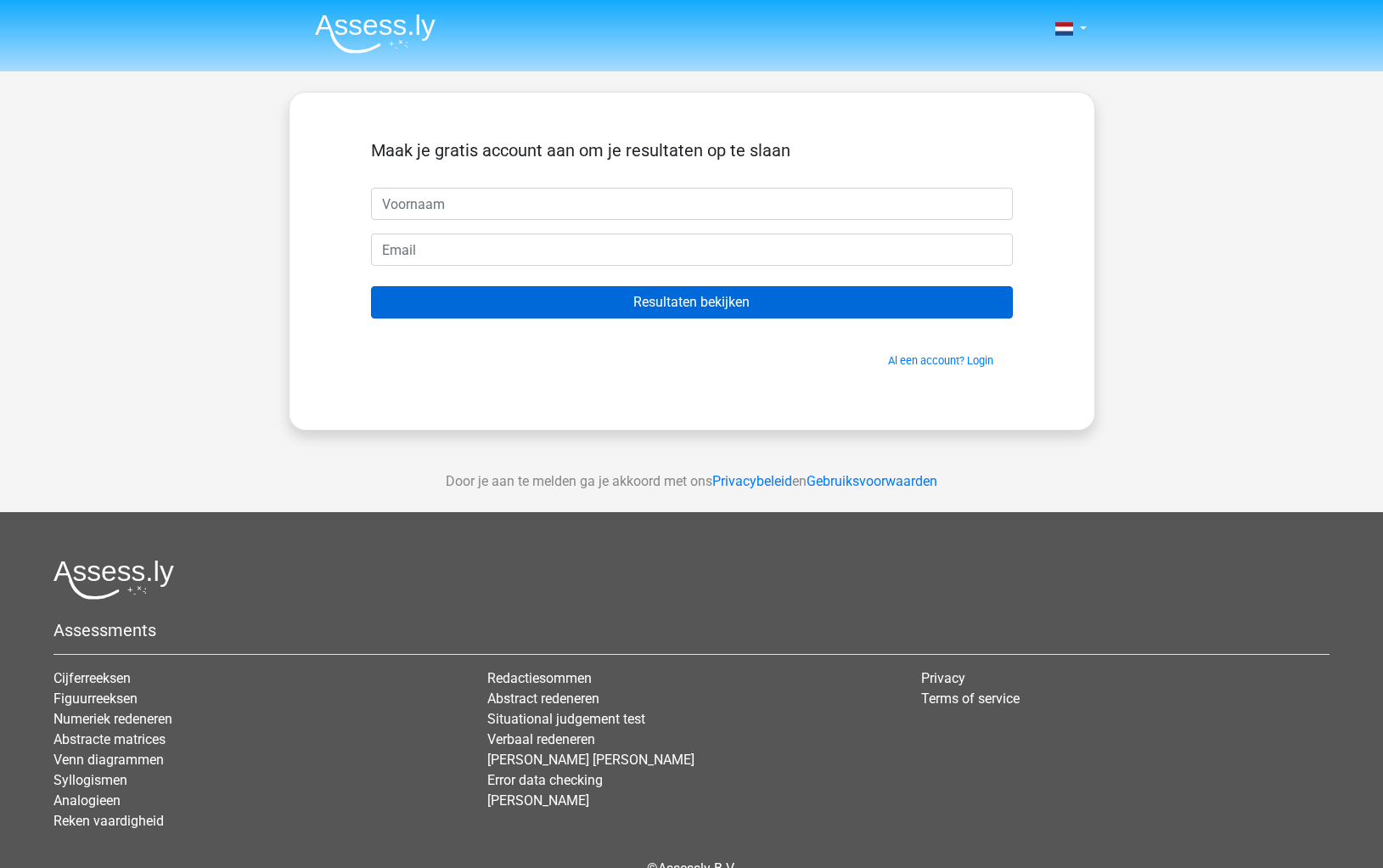
click at [676, 302] on input "Resultaten bekijken" at bounding box center [692, 303] width 642 height 32
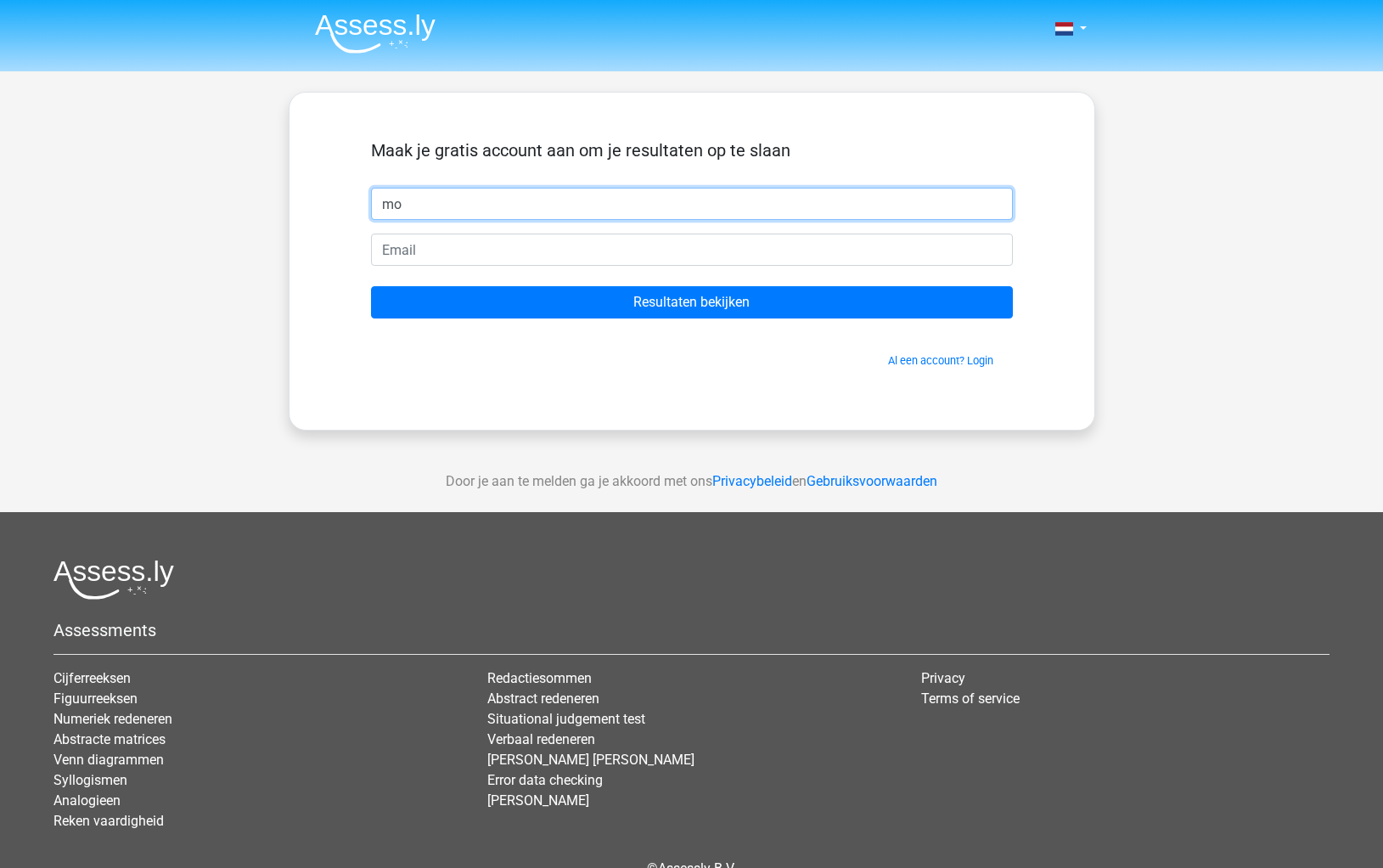
click at [516, 210] on input "mo" at bounding box center [692, 204] width 642 height 32
type input "mo"
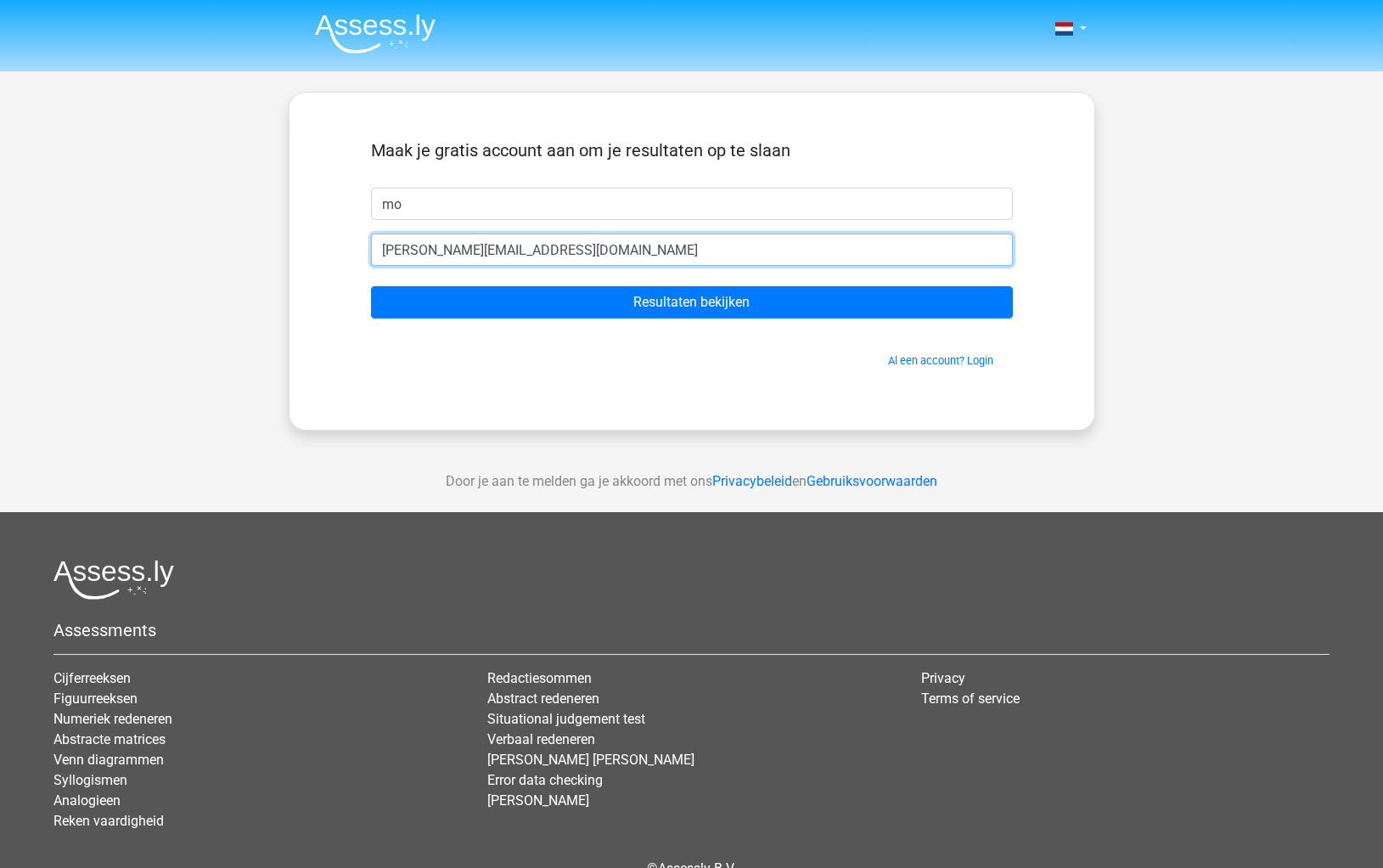
type input "[PERSON_NAME][EMAIL_ADDRESS][DOMAIN_NAME]"
click at [691, 303] on input "Resultaten bekijken" at bounding box center [692, 303] width 642 height 32
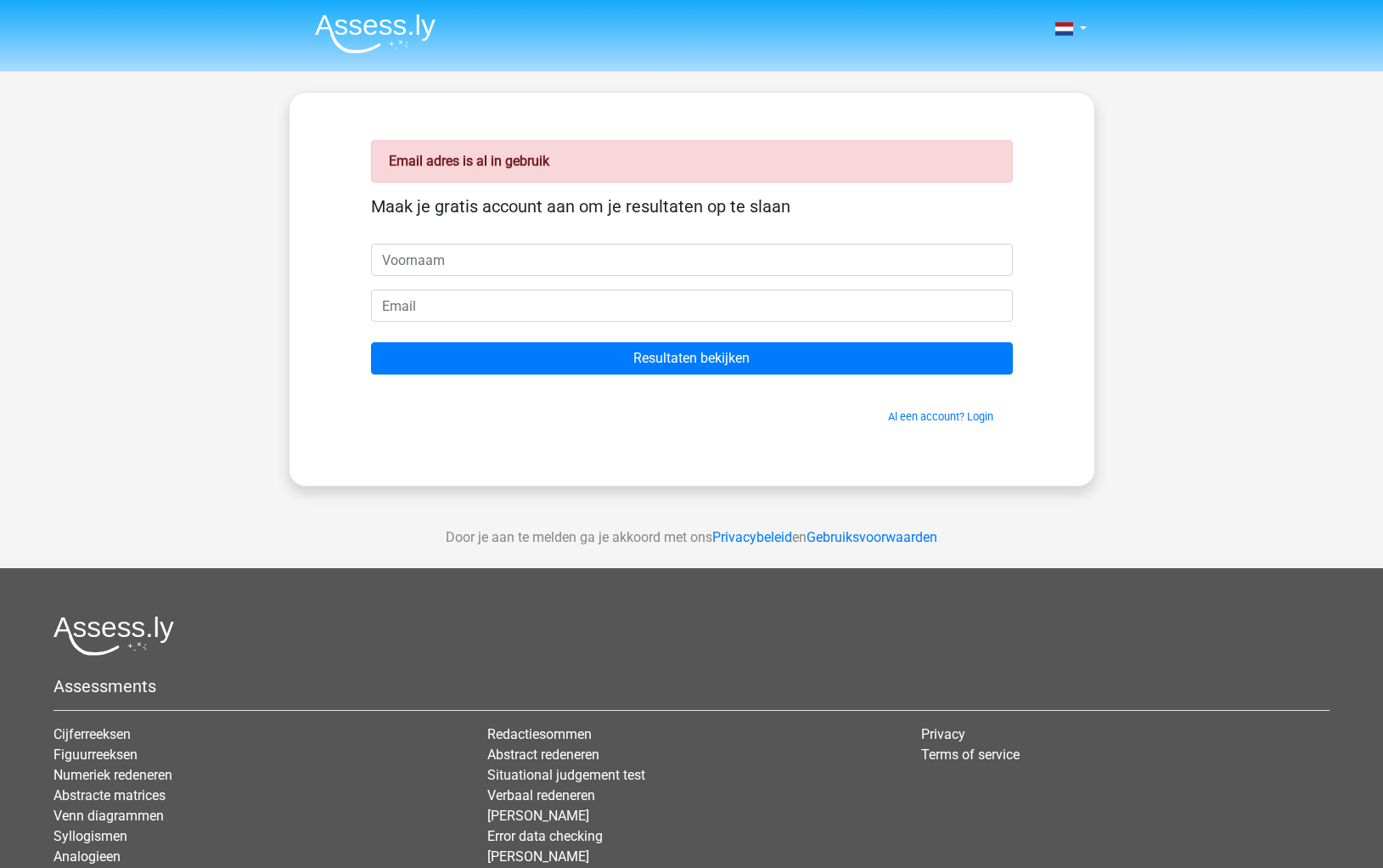
click at [659, 261] on input "text" at bounding box center [692, 259] width 642 height 32
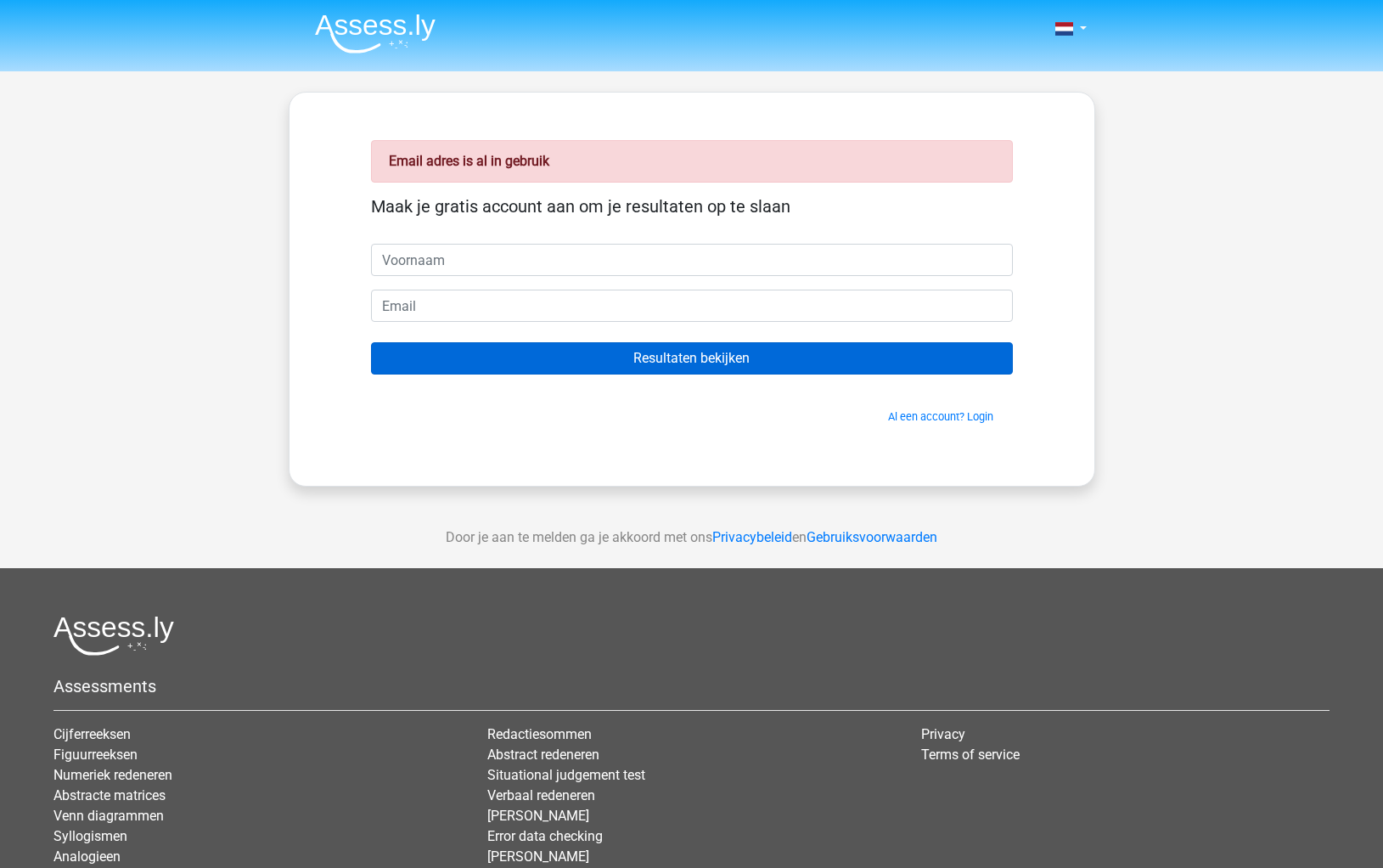
click at [683, 355] on input "Resultaten bekijken" at bounding box center [692, 358] width 642 height 32
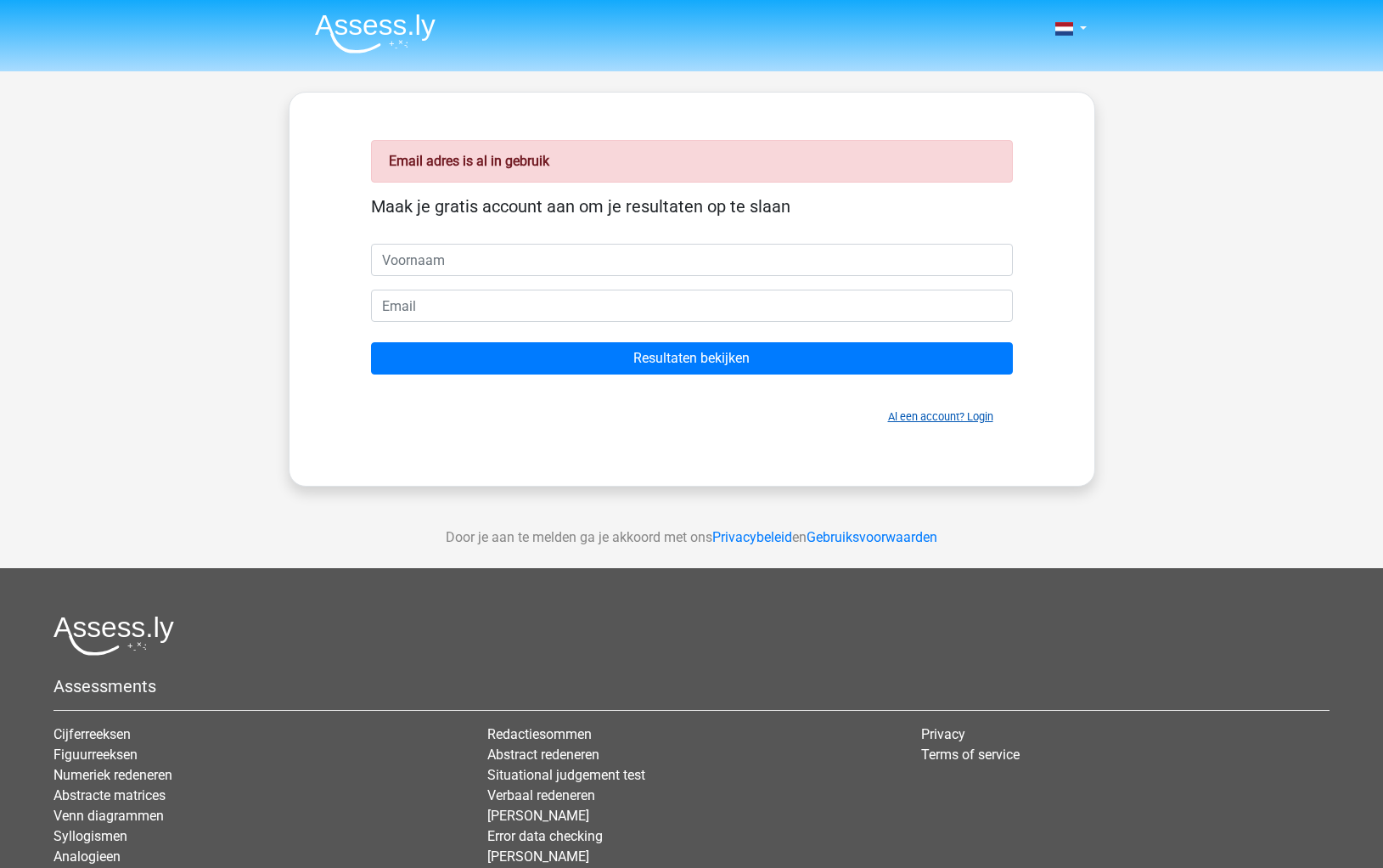
click at [933, 419] on link "Al een account? Login" at bounding box center [941, 417] width 106 height 13
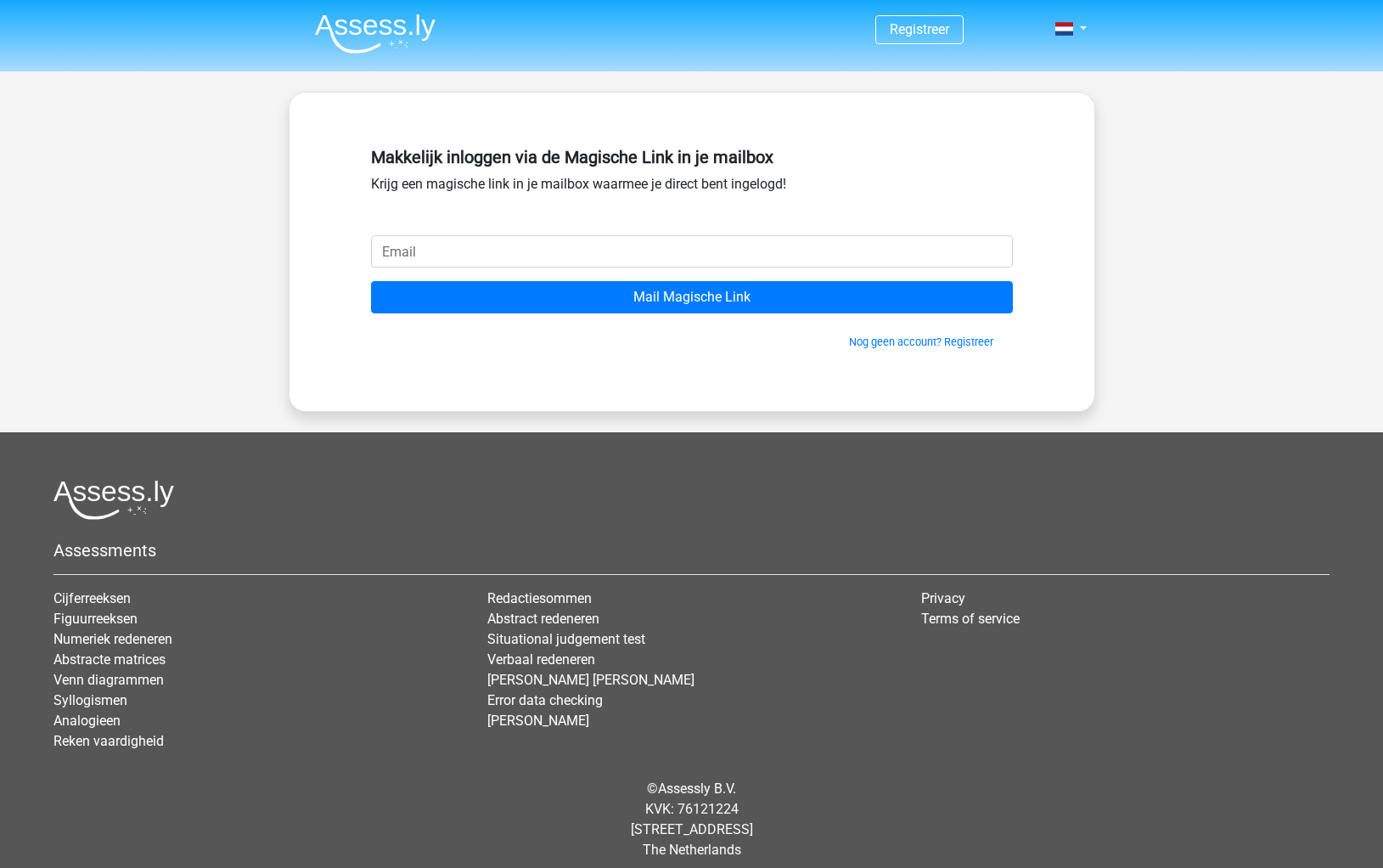
click at [577, 267] on input "email" at bounding box center [692, 251] width 642 height 32
click at [572, 257] on input "email" at bounding box center [692, 251] width 642 height 32
type input "[PERSON_NAME][EMAIL_ADDRESS][DOMAIN_NAME]"
click at [1075, 23] on link at bounding box center [1065, 29] width 34 height 21
